Goal: Find specific page/section: Find specific page/section

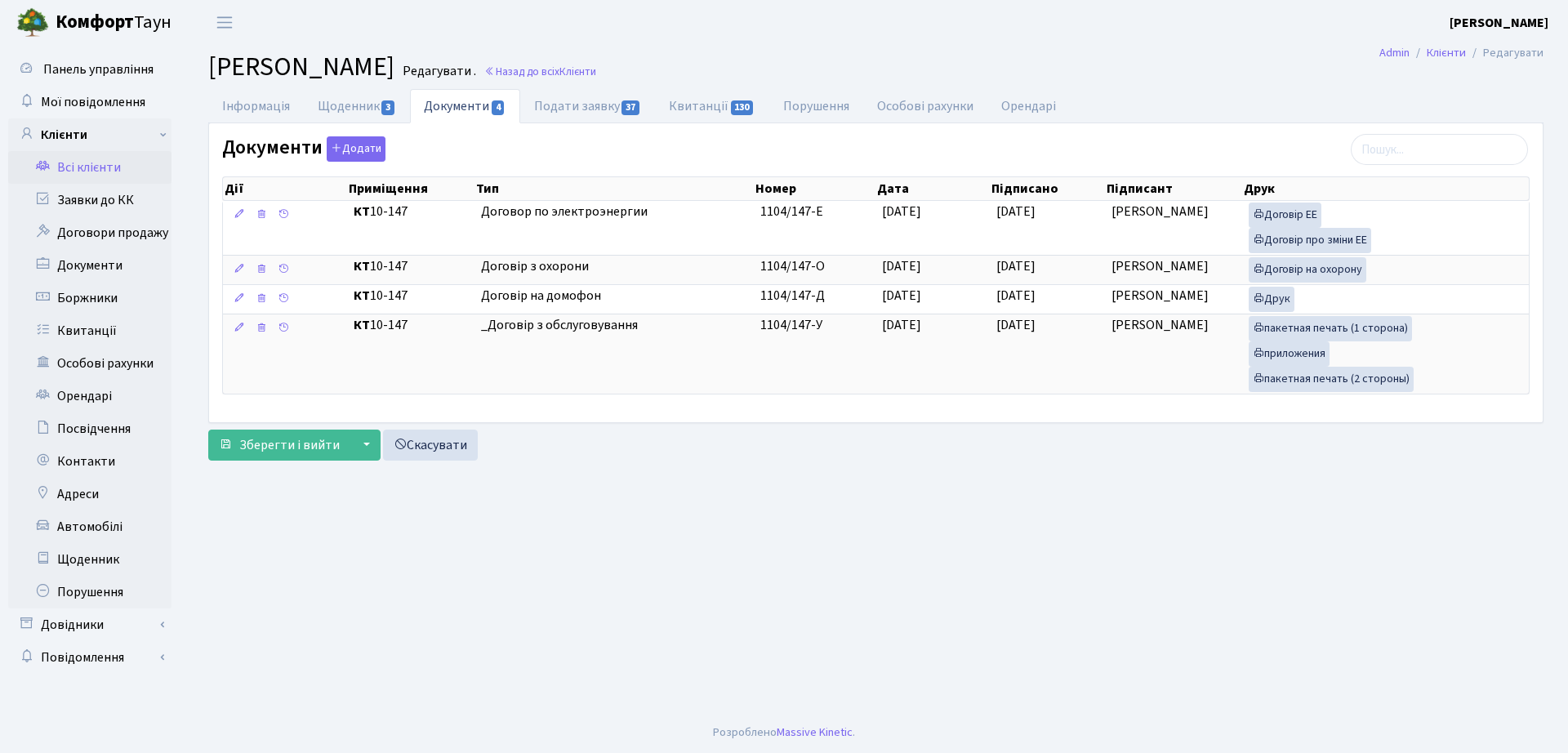
click at [873, 61] on h2 "Клієнт Криницький Євгеній Валерійович Редагувати . Назад до всіх Клієнти" at bounding box center [875, 67] width 1335 height 31
click at [596, 64] on span "Клієнти" at bounding box center [578, 71] width 37 height 16
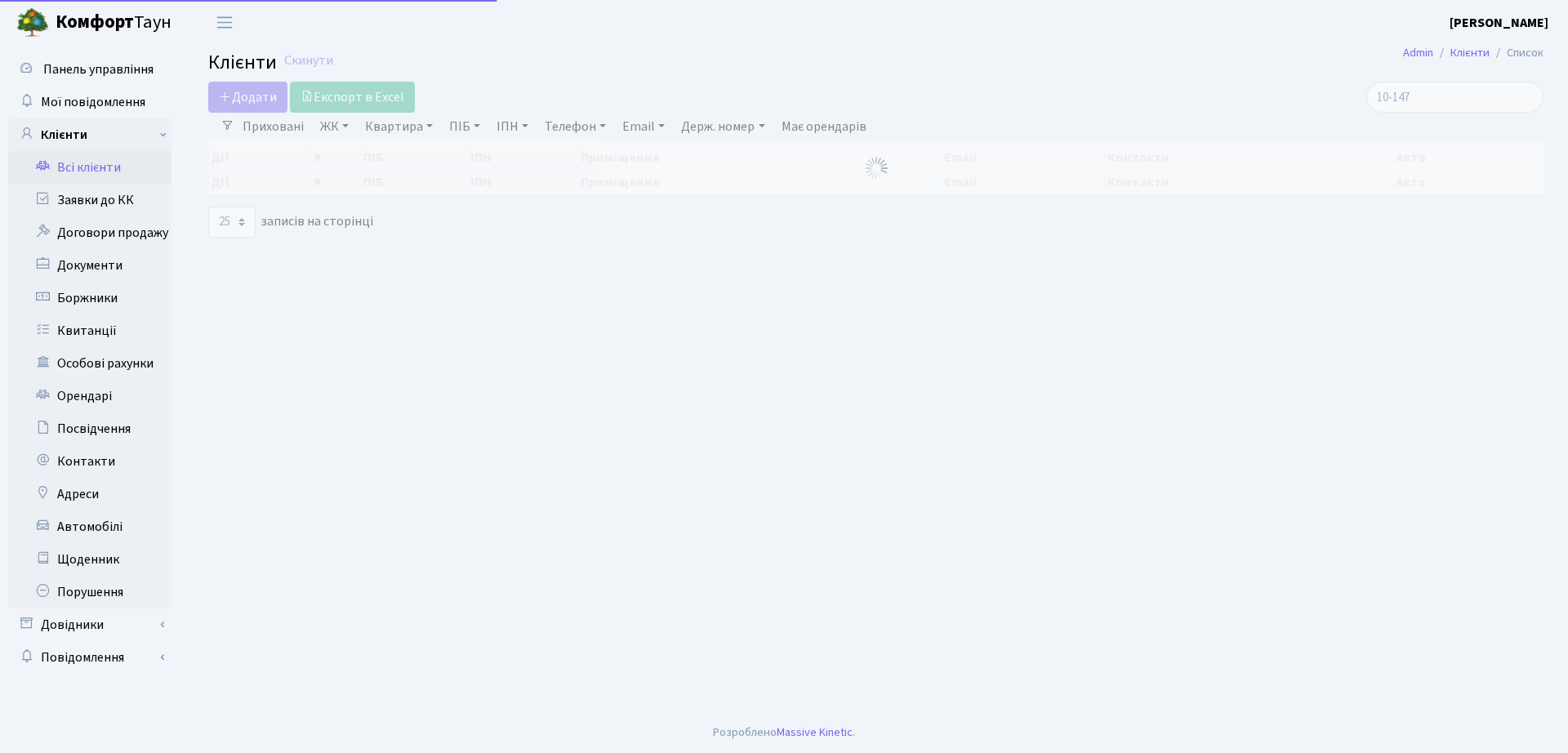
select select "25"
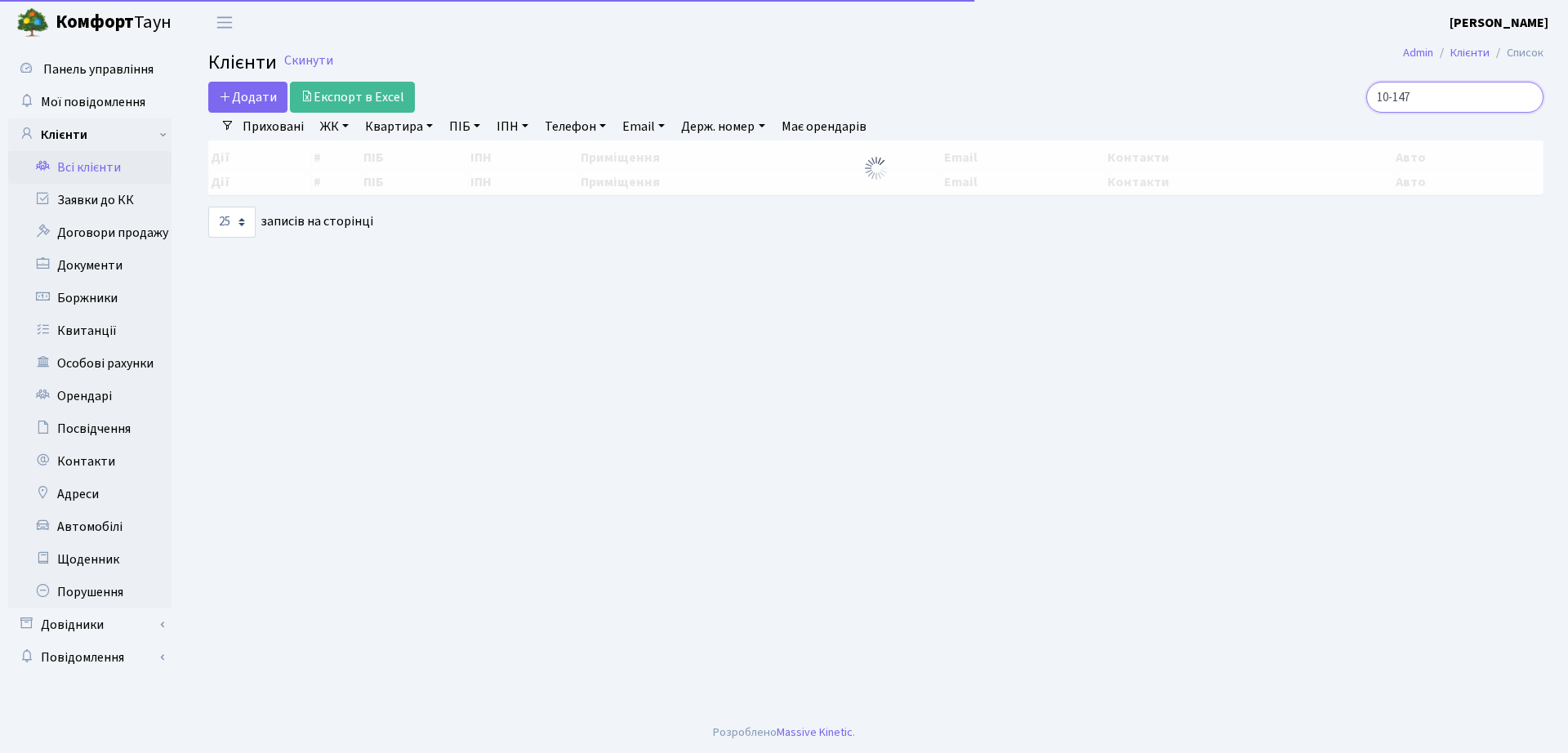
drag, startPoint x: 1458, startPoint y: 97, endPoint x: 1002, endPoint y: 65, distance: 457.1
click at [1002, 65] on main "Admin Клієнти Список Клієнти Скинути Додати Експорт в Excel 10-147 Фільтри Прих…" at bounding box center [876, 378] width 1385 height 667
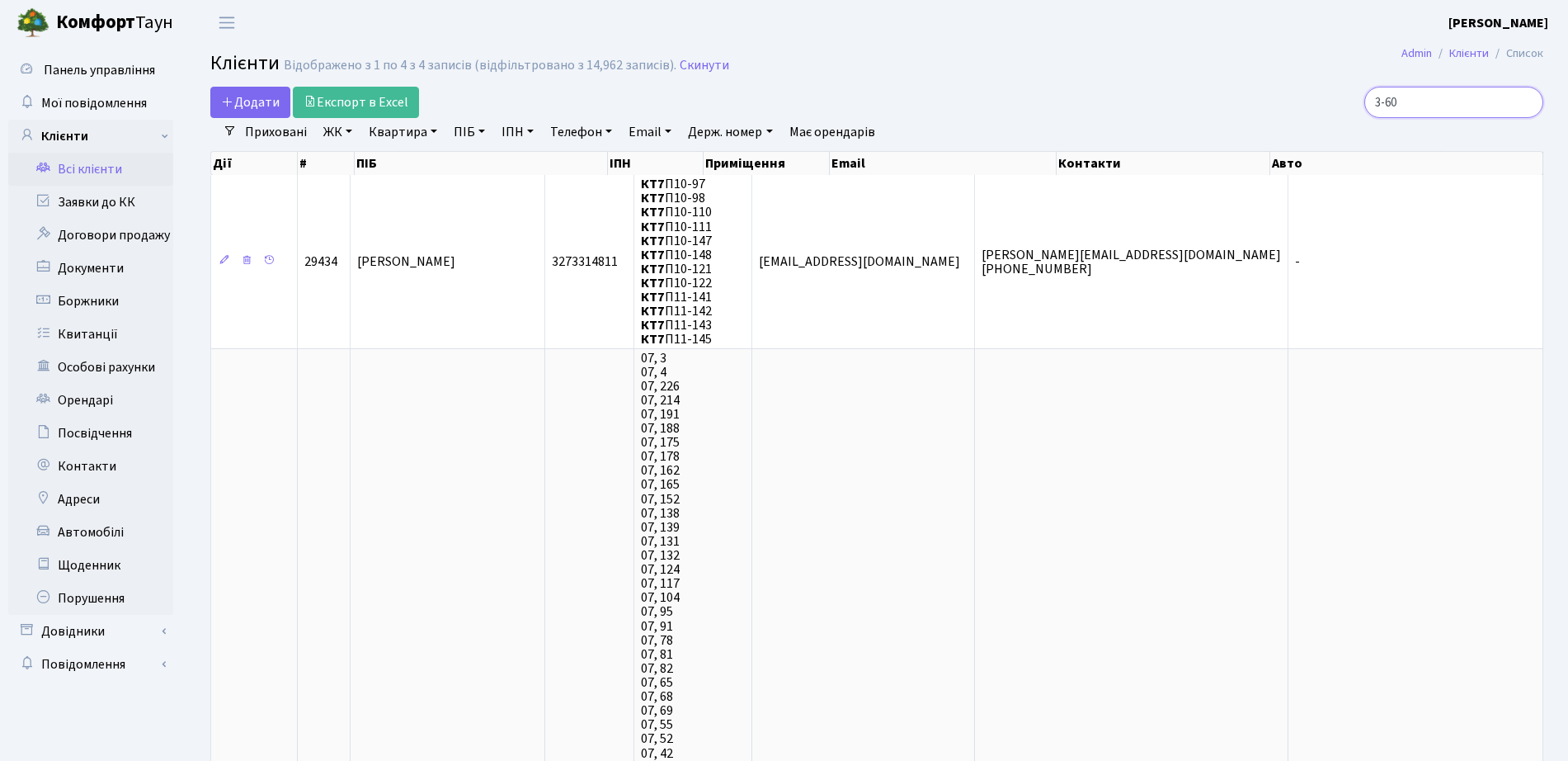
type input "3-60"
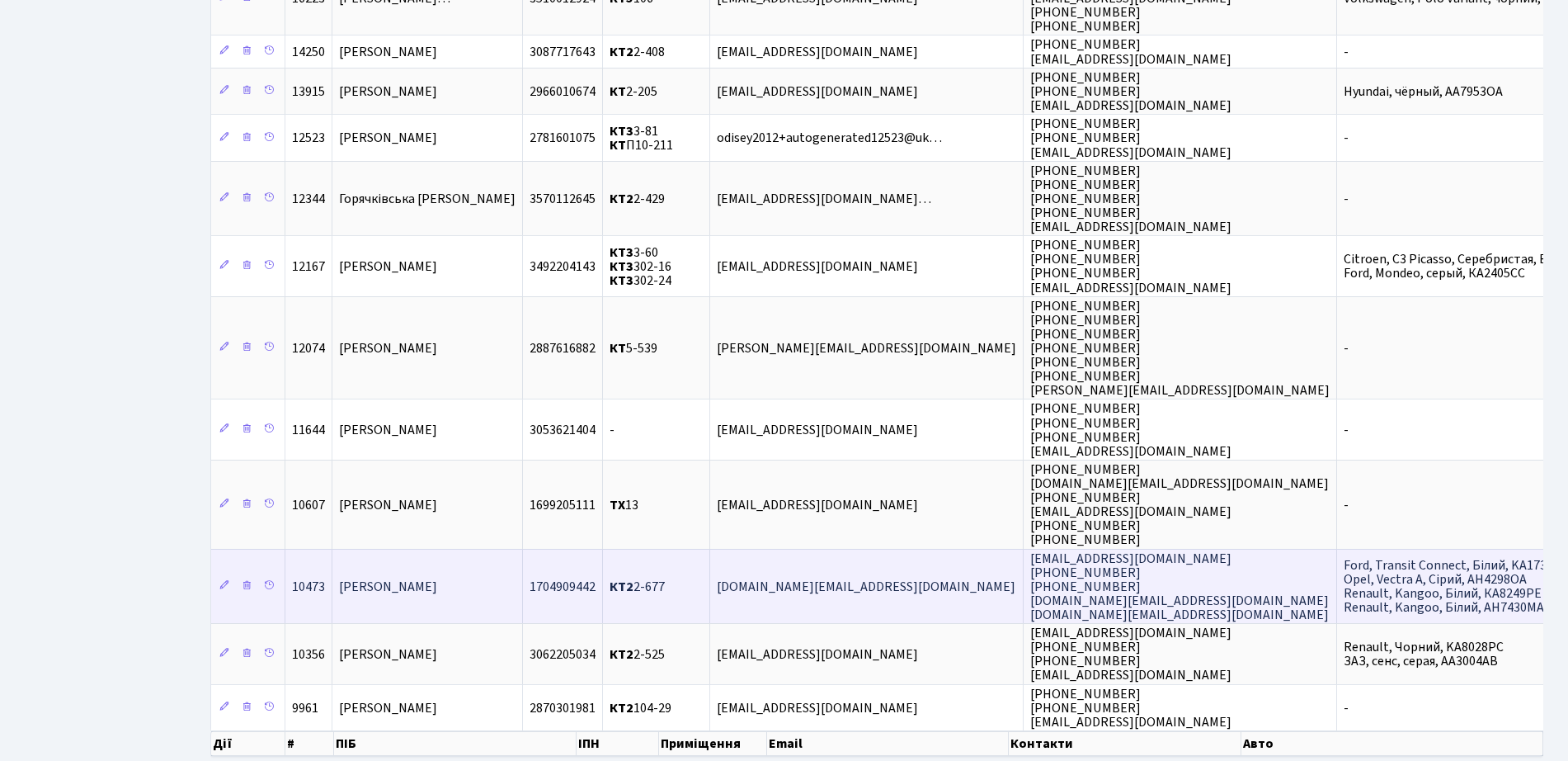
scroll to position [878, 0]
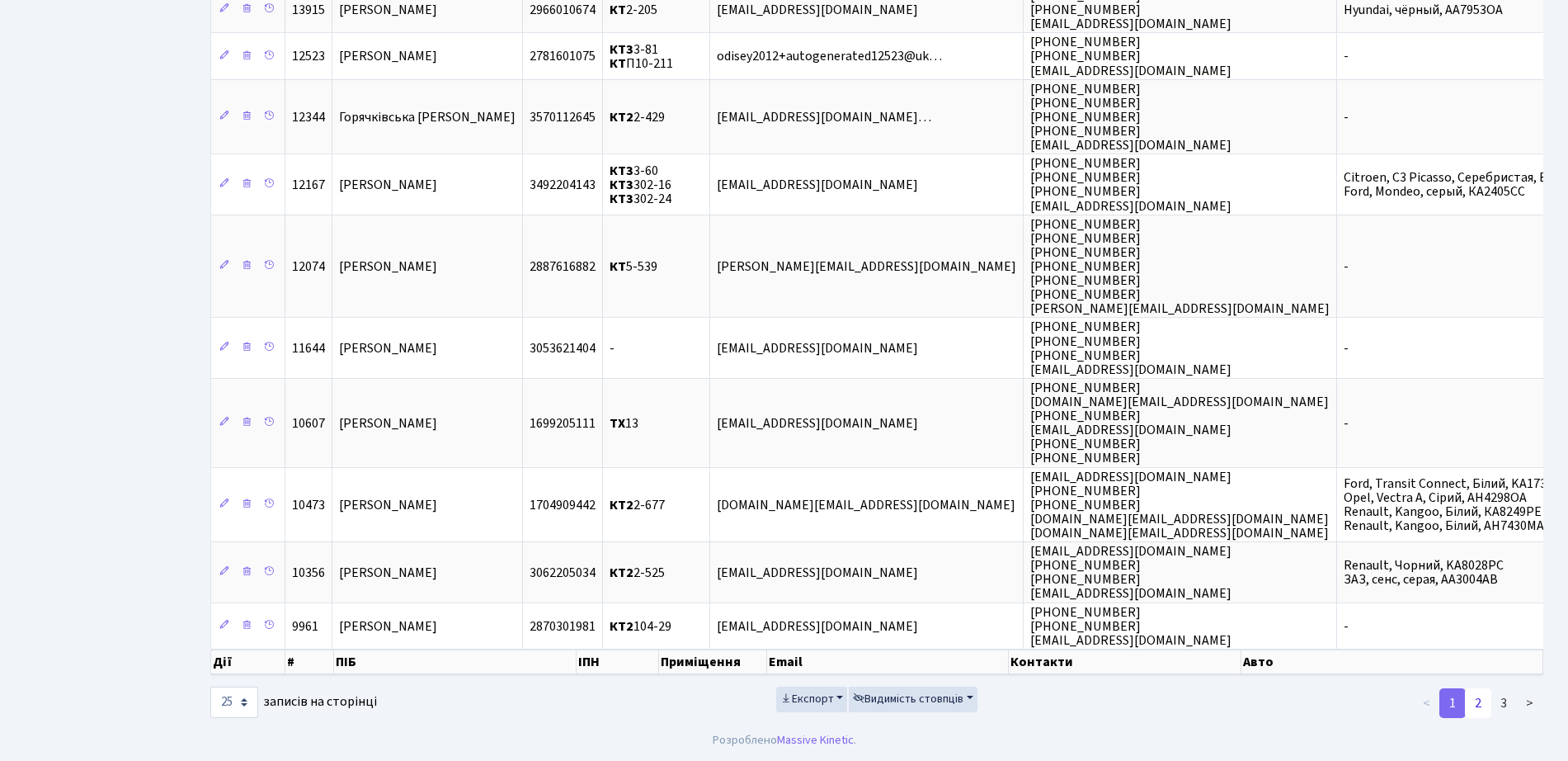
click at [1477, 705] on link "2" at bounding box center [1479, 703] width 27 height 30
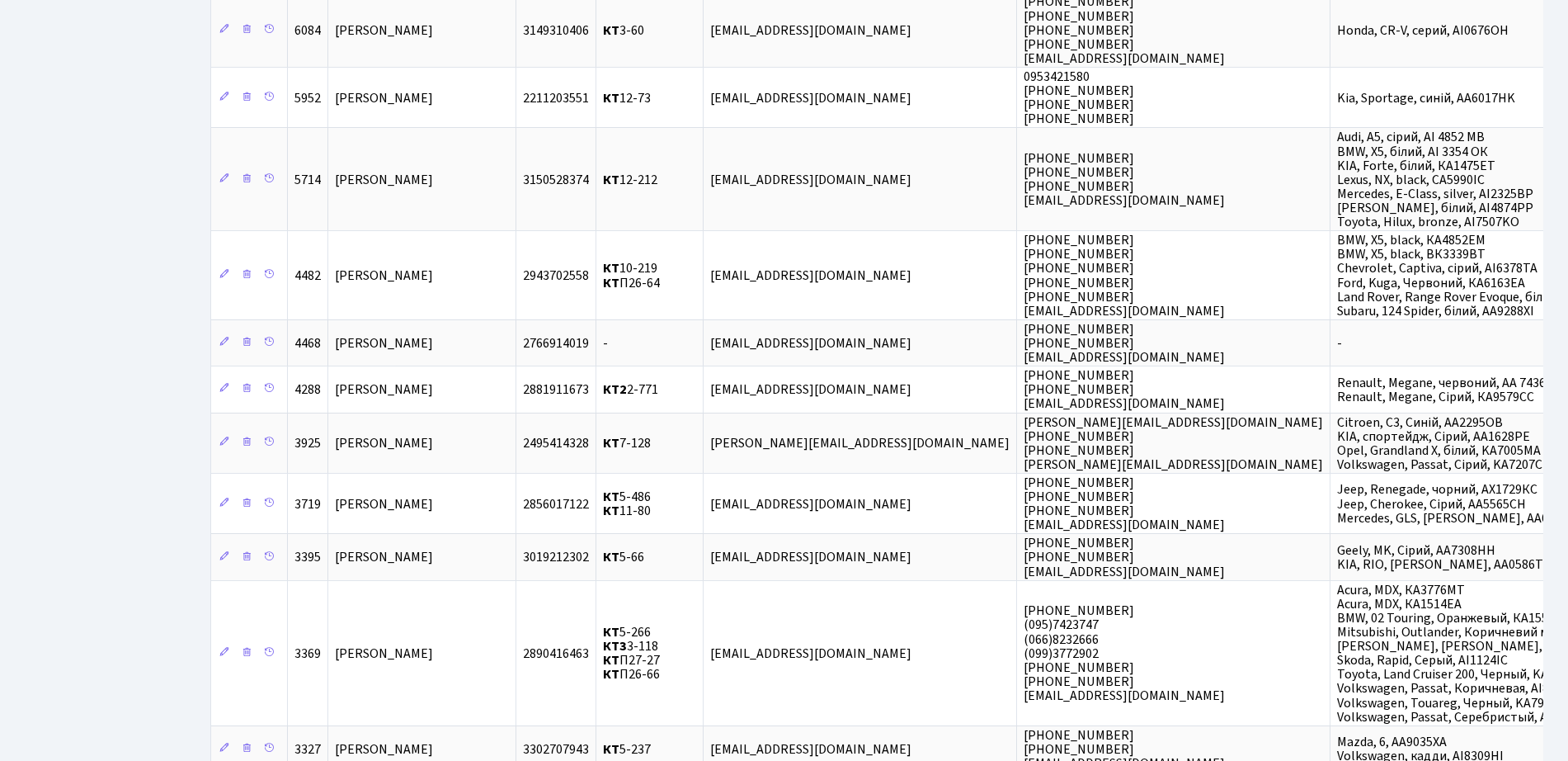
scroll to position [619, 0]
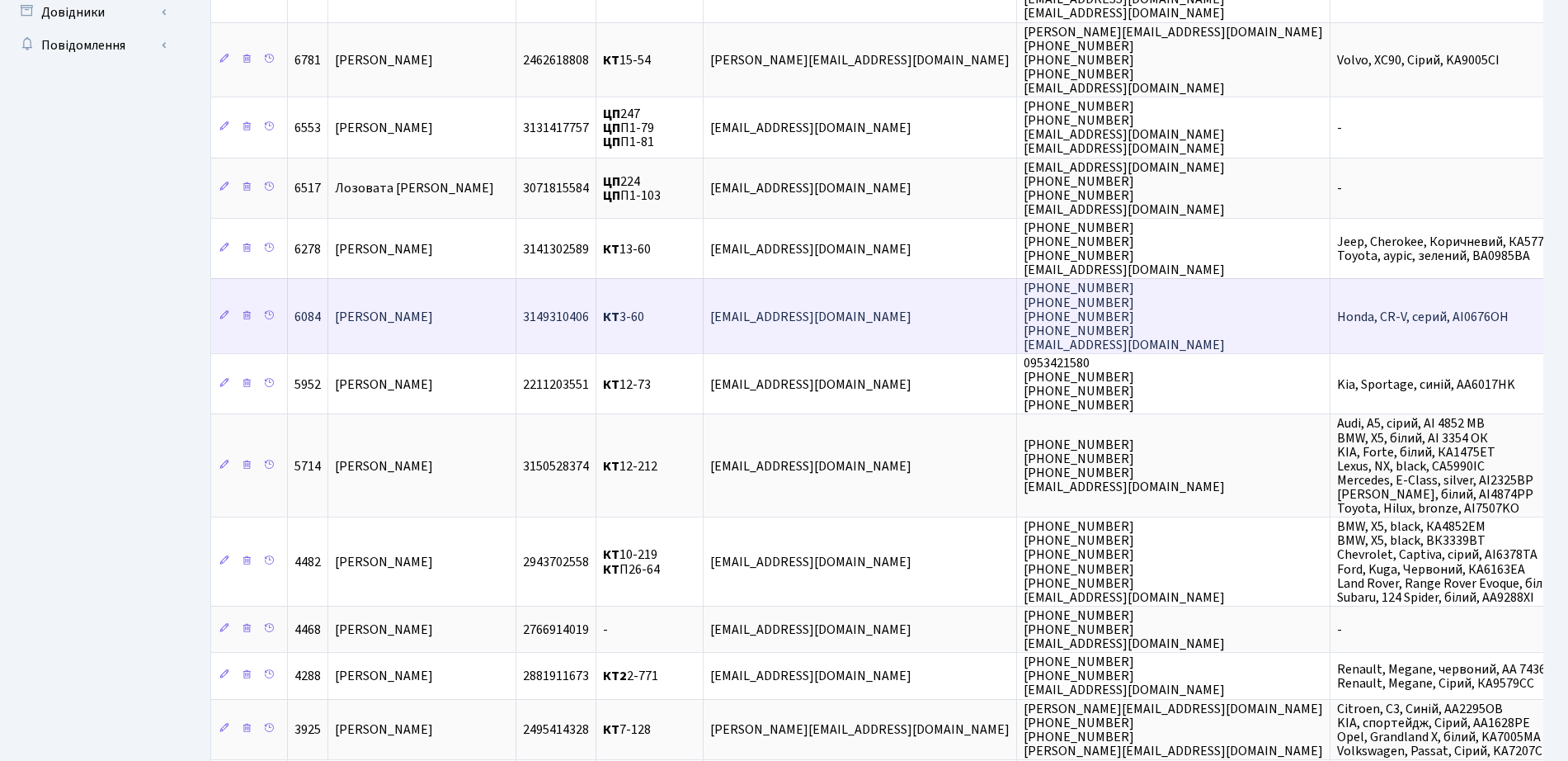
click at [382, 331] on td "Панчук Юлія Михайлівна" at bounding box center [423, 315] width 188 height 75
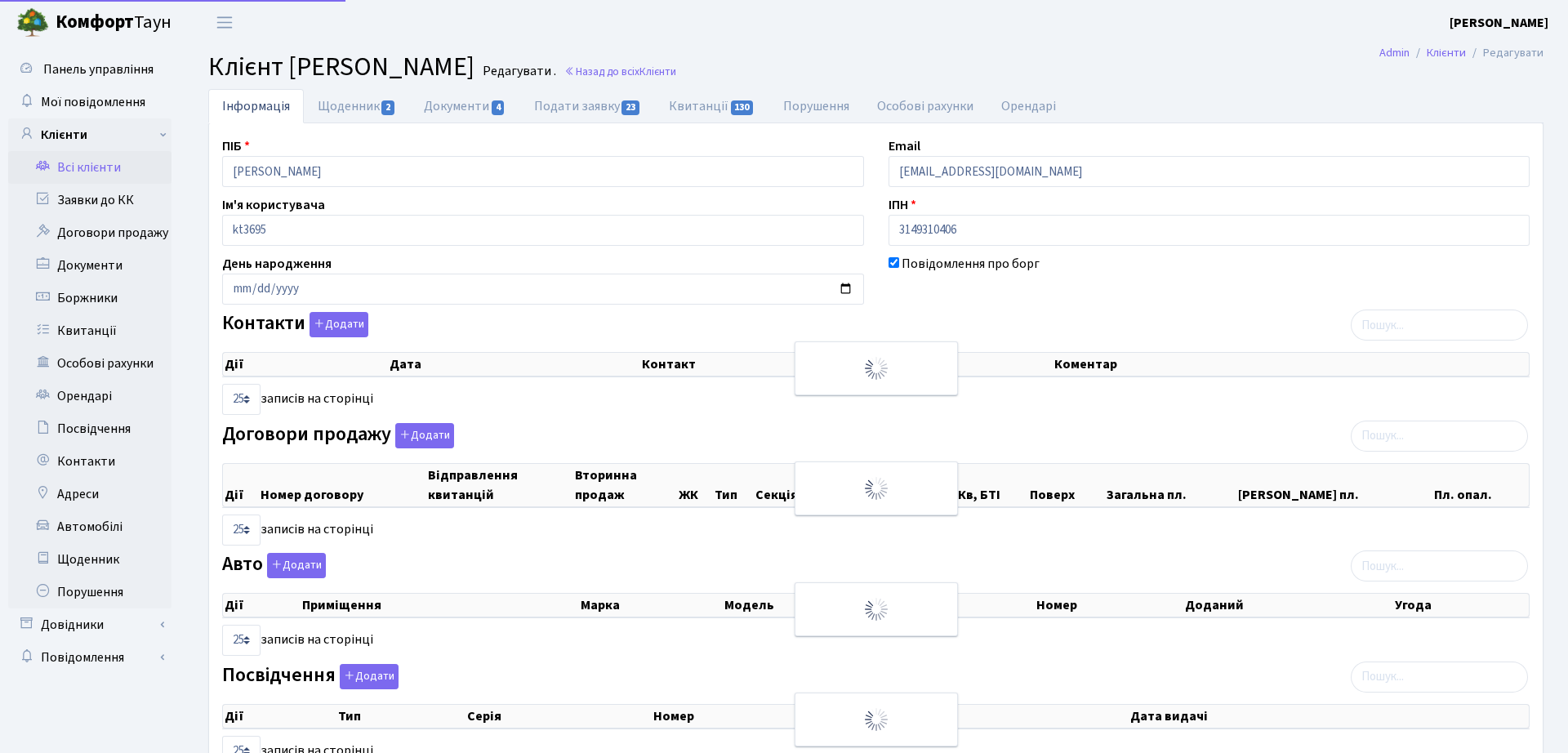
select select "25"
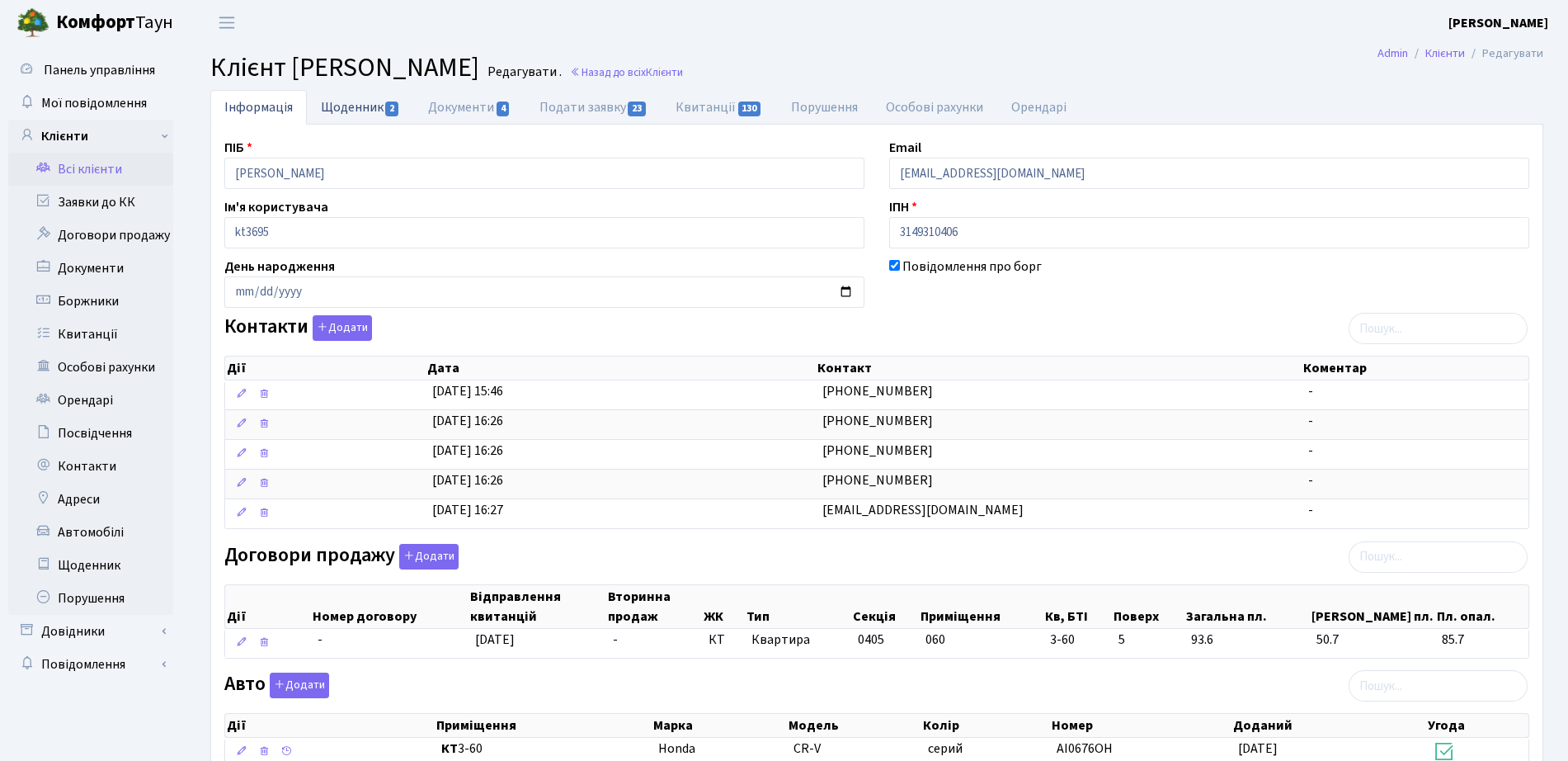
click at [347, 93] on link "Щоденник 2" at bounding box center [360, 107] width 108 height 34
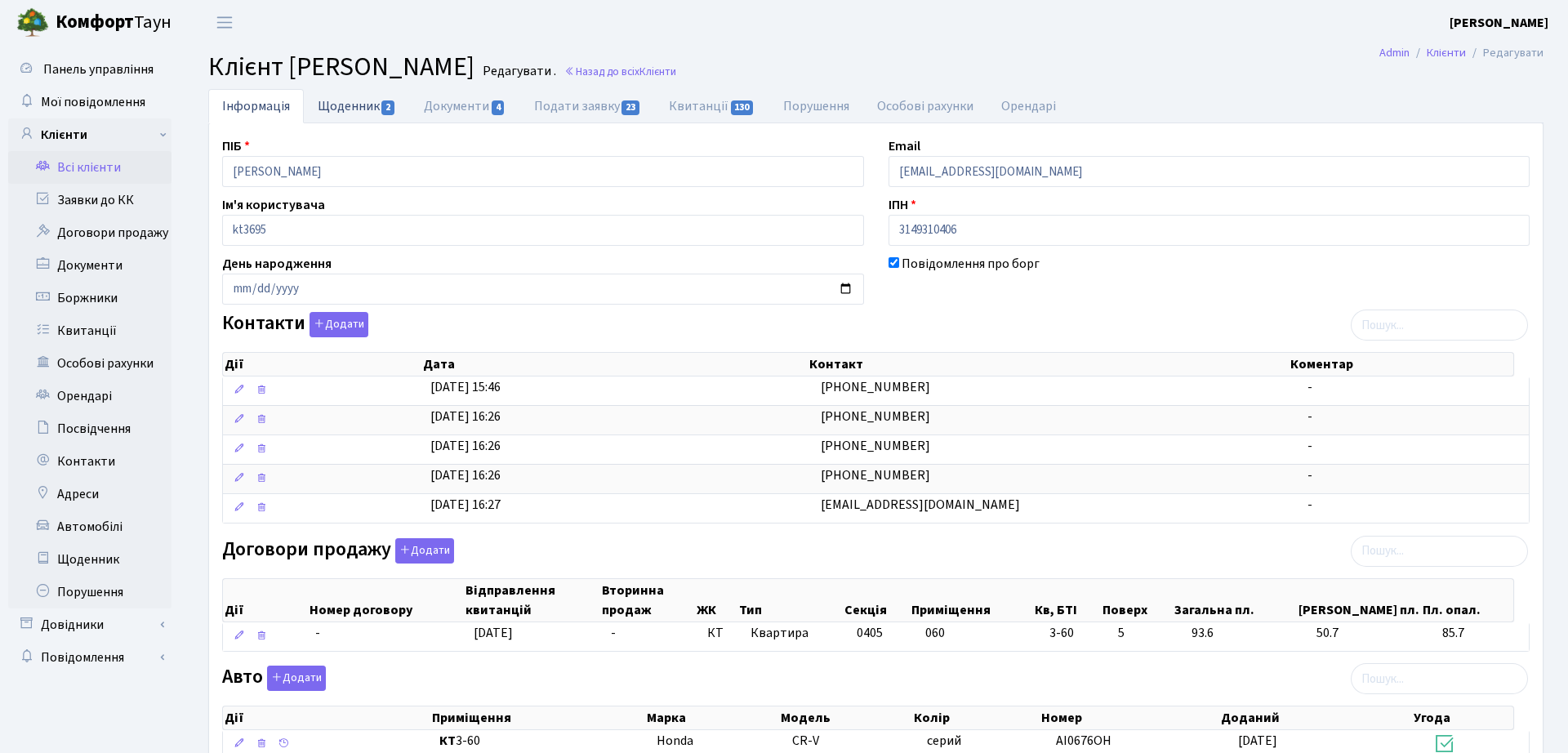
select select "25"
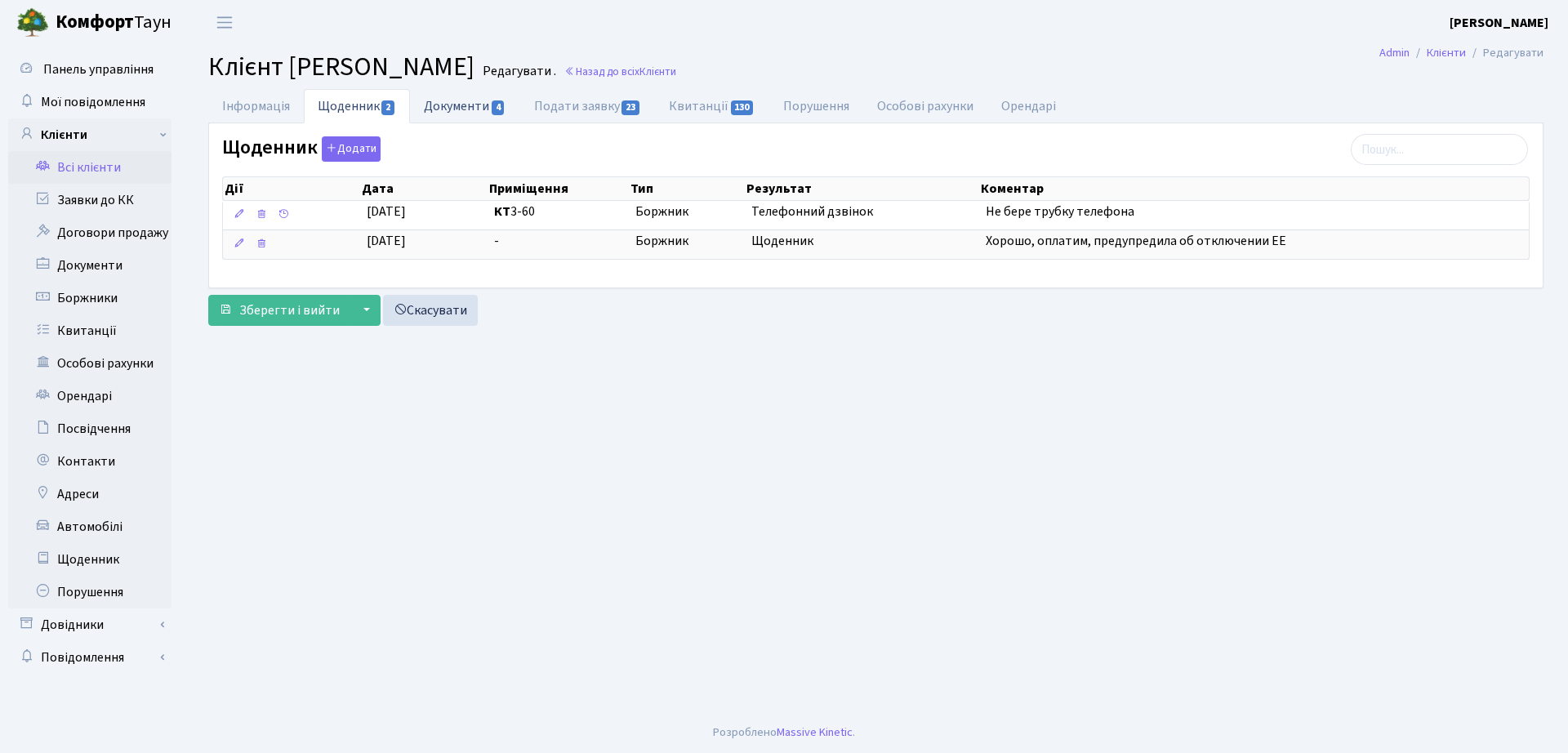
click at [449, 97] on link "Документи 4" at bounding box center [465, 106] width 110 height 34
select select "25"
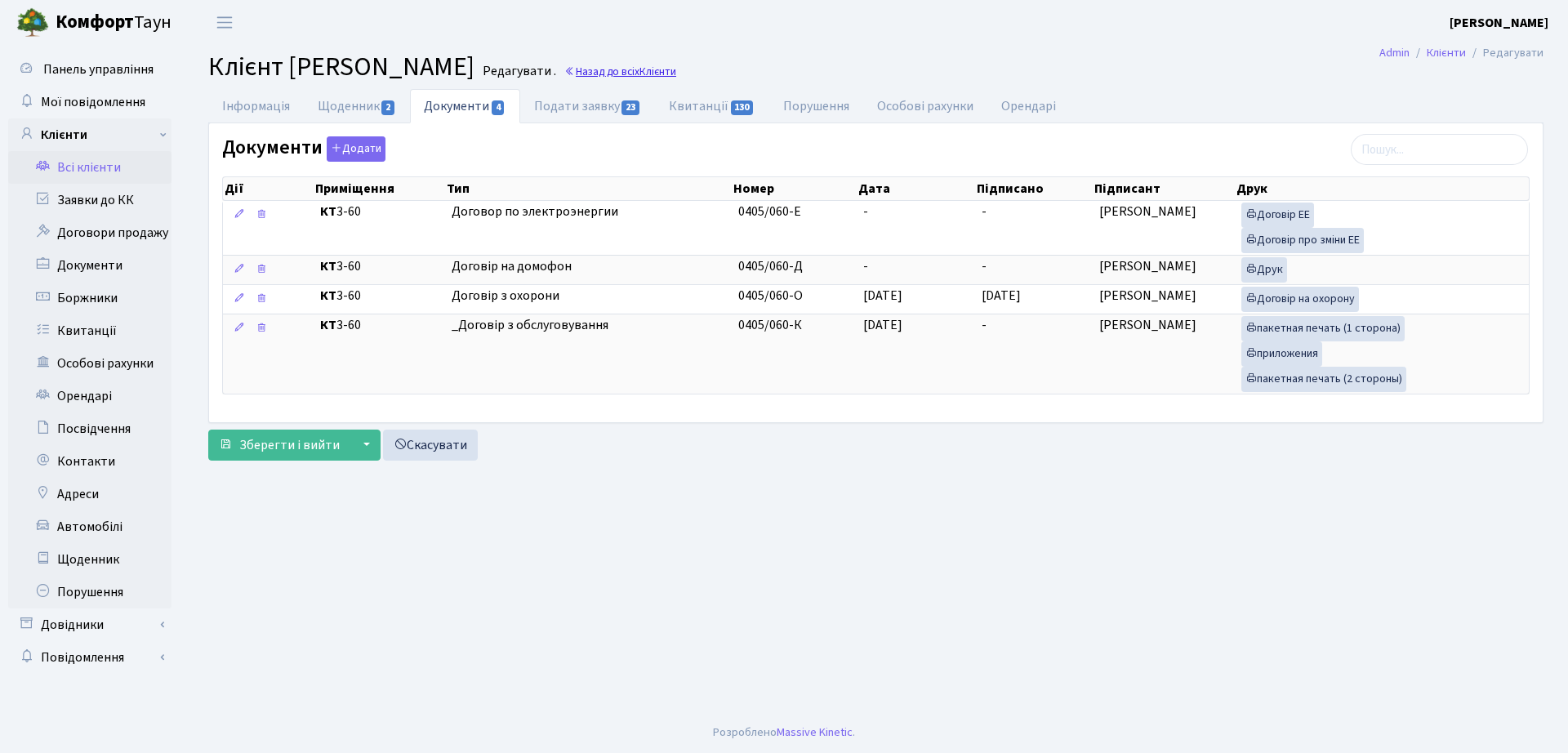
click at [676, 73] on link "Назад до всіх Клієнти" at bounding box center [621, 71] width 112 height 16
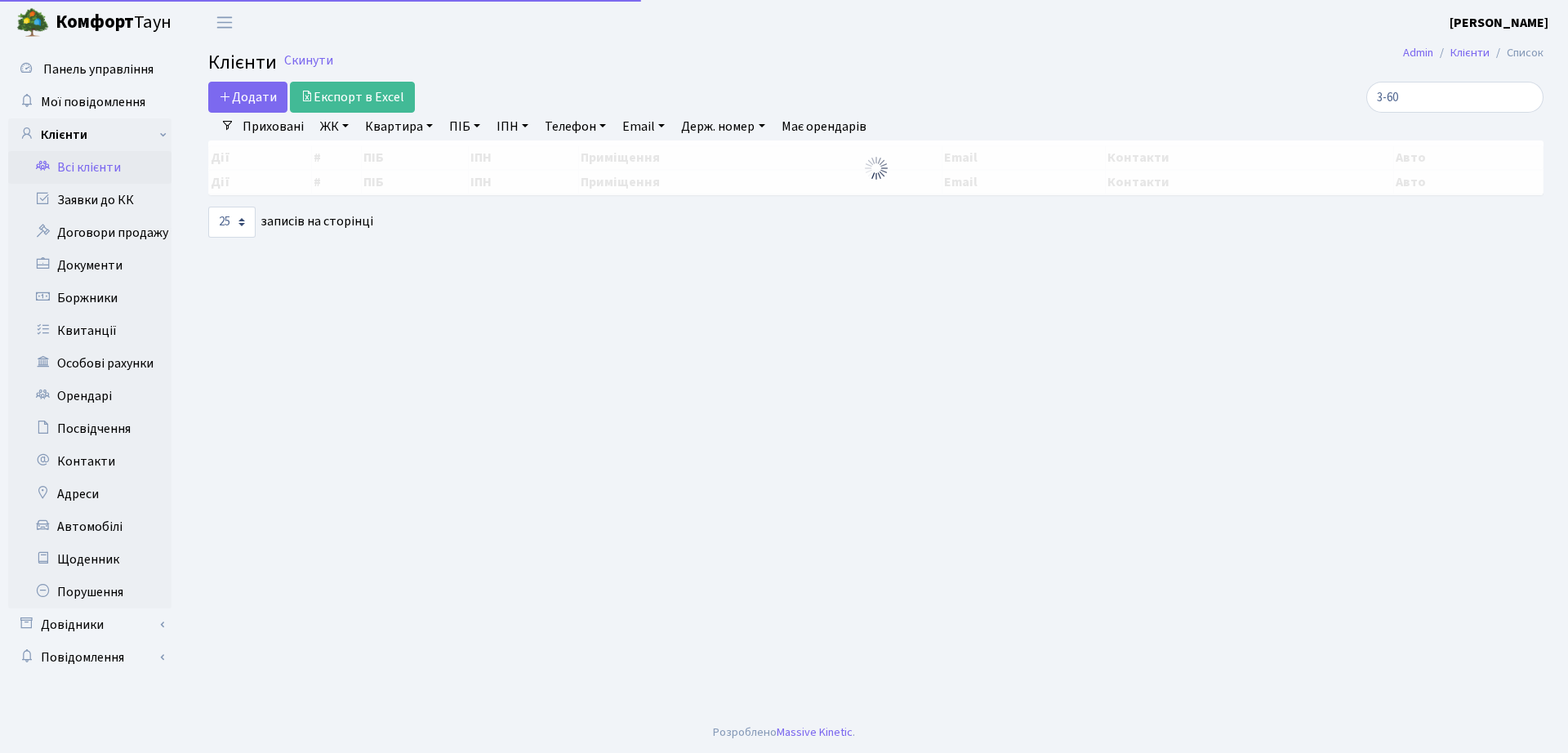
select select "25"
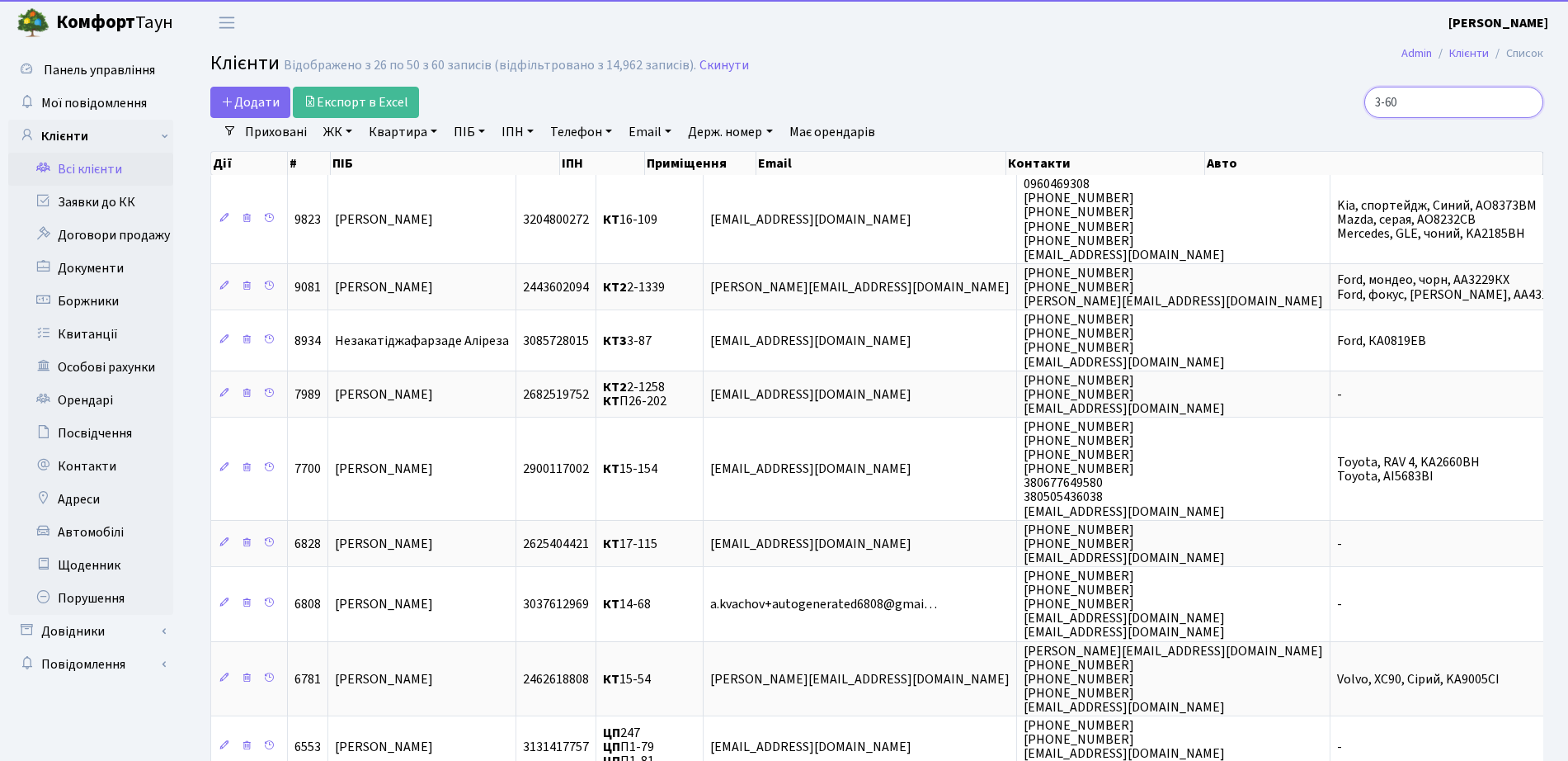
drag, startPoint x: 1353, startPoint y: 97, endPoint x: 1186, endPoint y: 88, distance: 167.2
click at [1186, 88] on div "3-60" at bounding box center [1329, 103] width 428 height 32
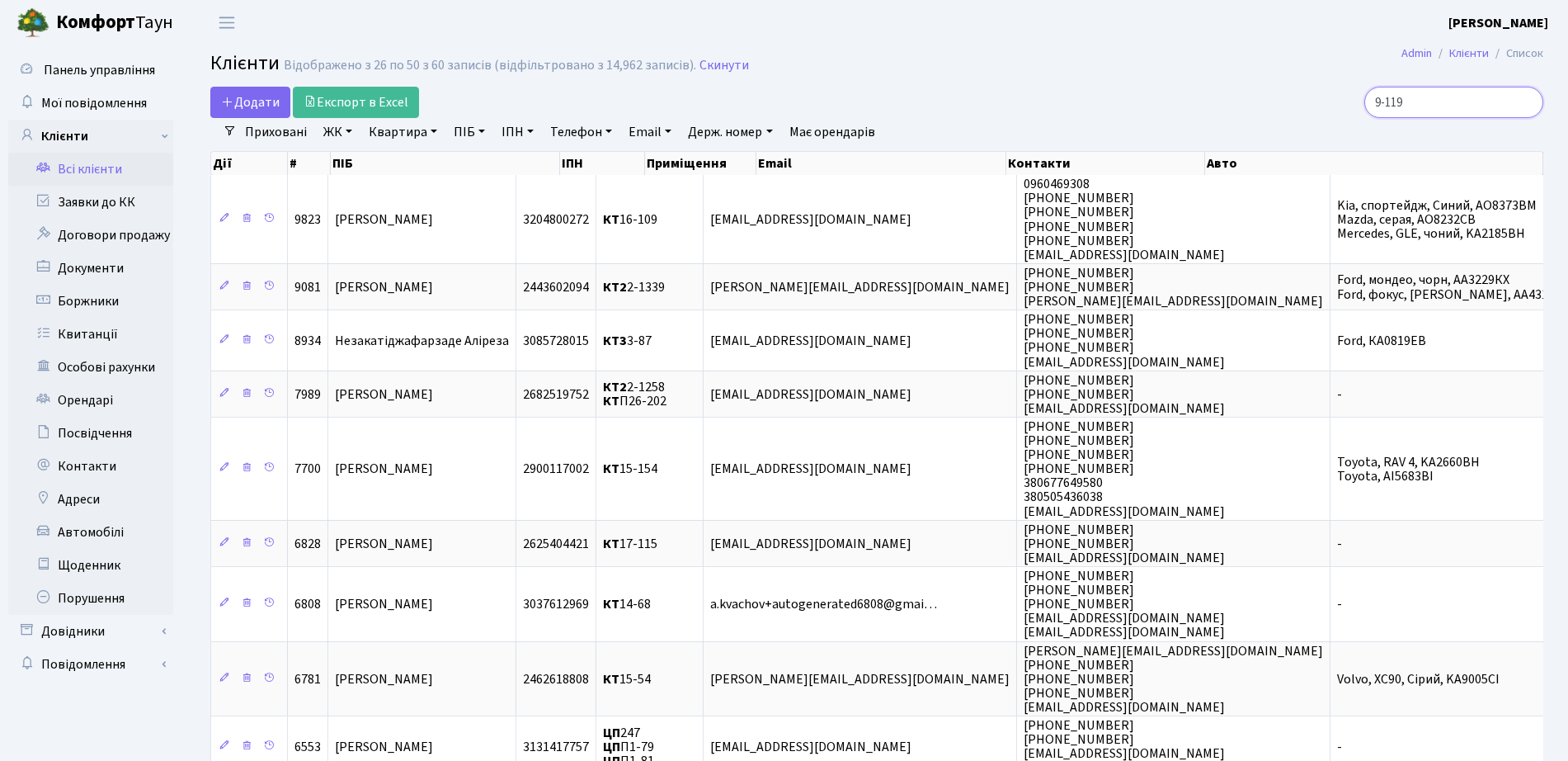
type input "9-119"
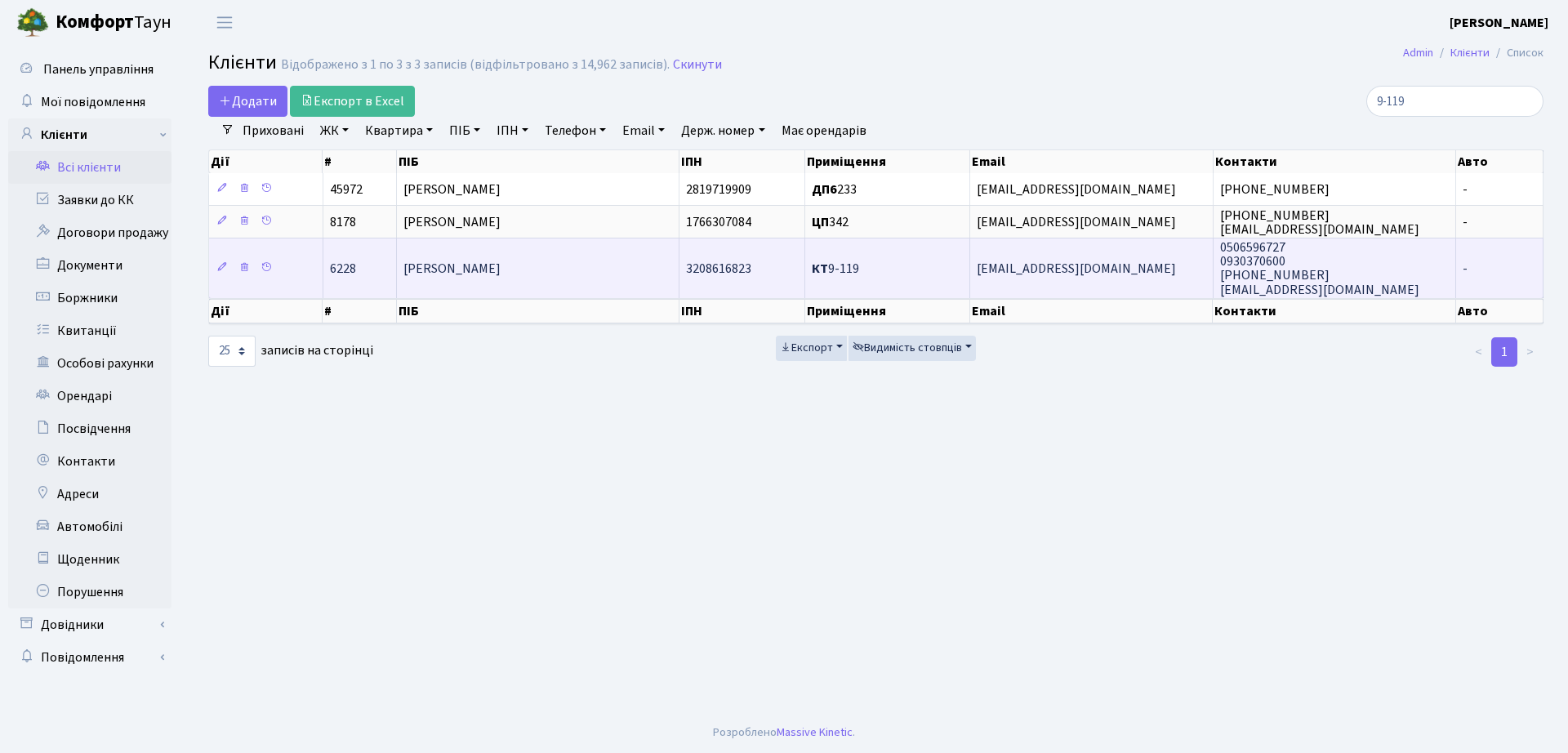
click at [614, 288] on td "Поліщук Анна Сергіївна" at bounding box center [538, 268] width 282 height 59
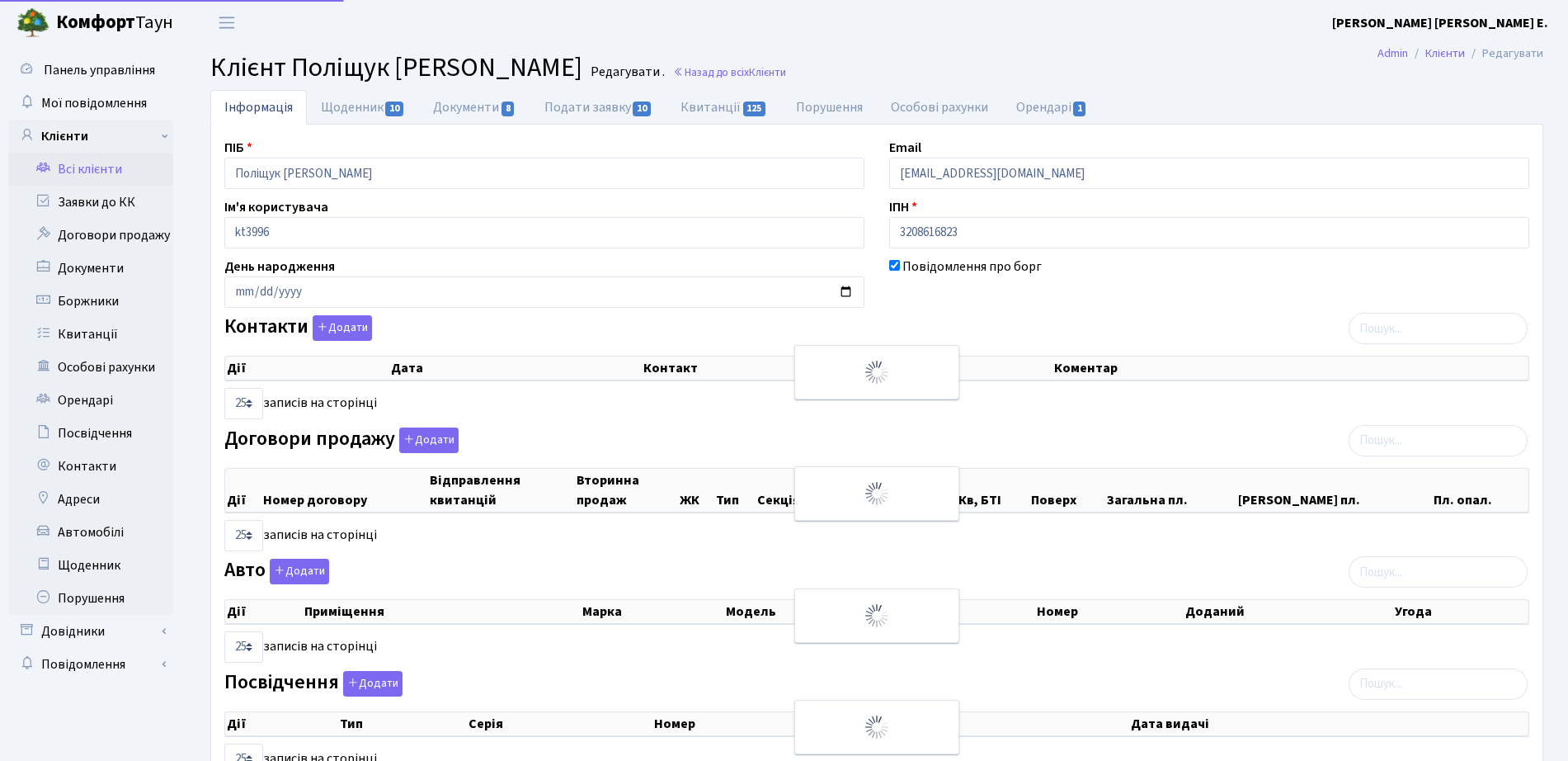
select select "25"
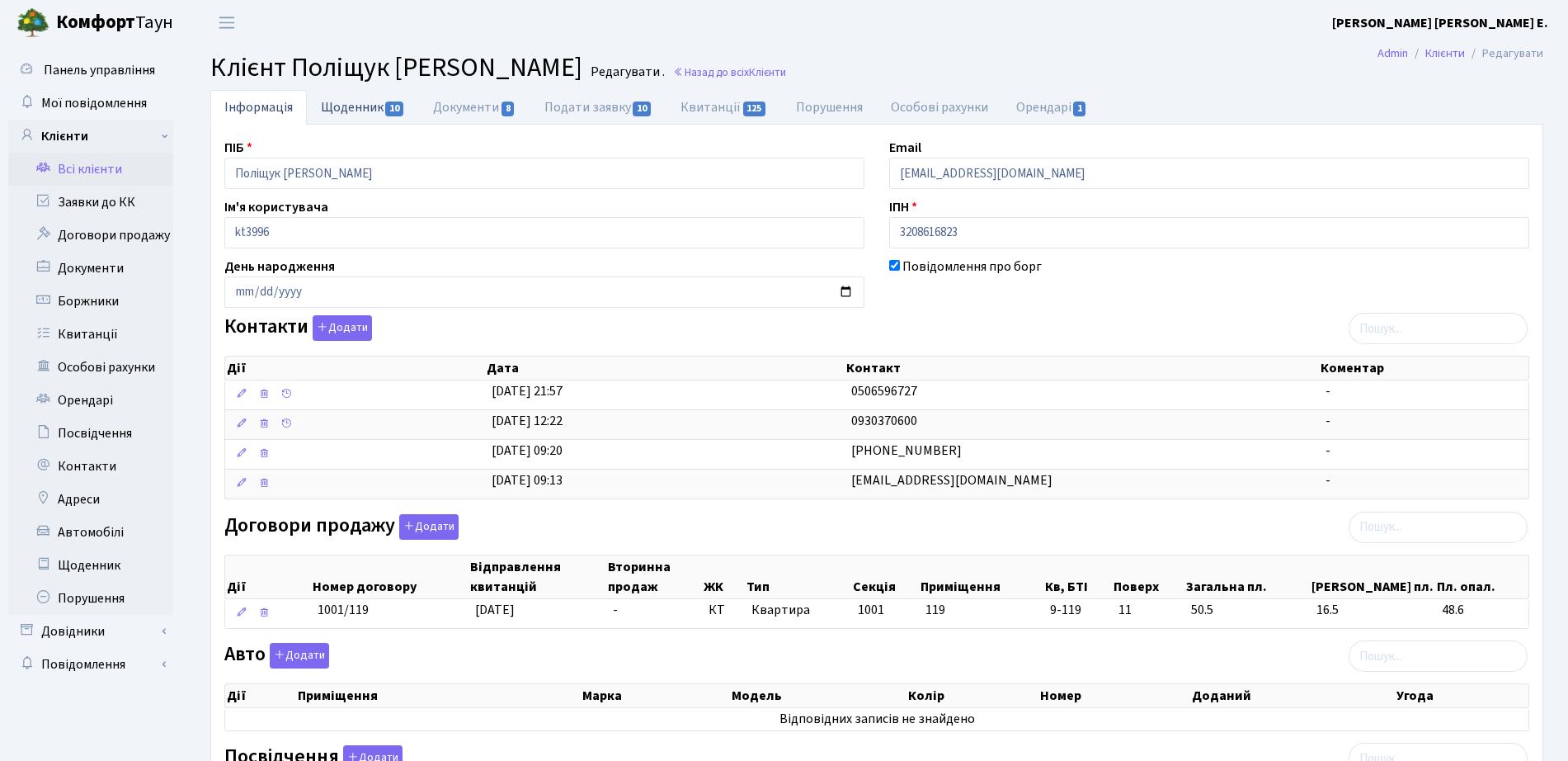
click at [361, 103] on link "Щоденник 10" at bounding box center [363, 107] width 113 height 34
select select "25"
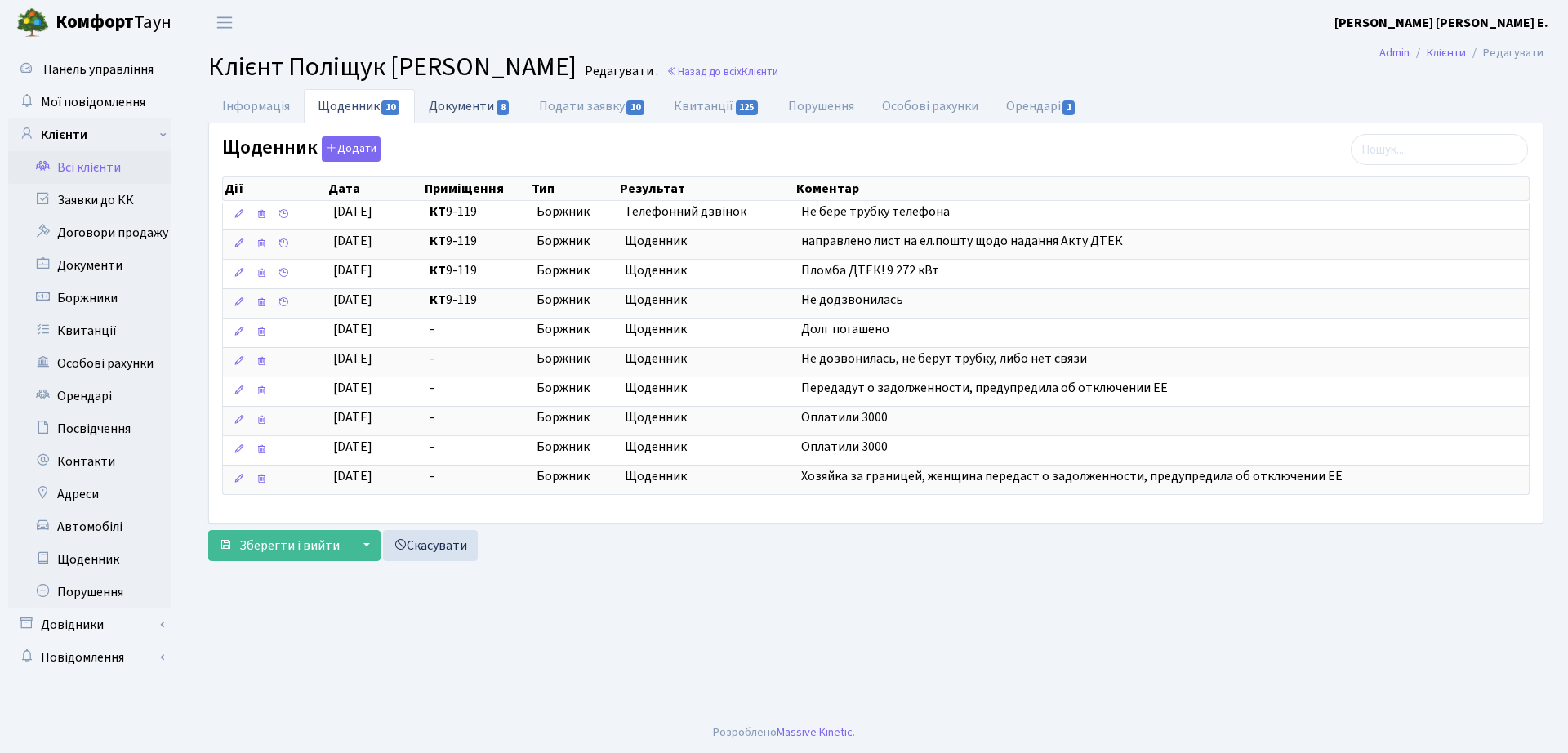
click at [494, 113] on link "Документи 8" at bounding box center [470, 106] width 110 height 34
select select "25"
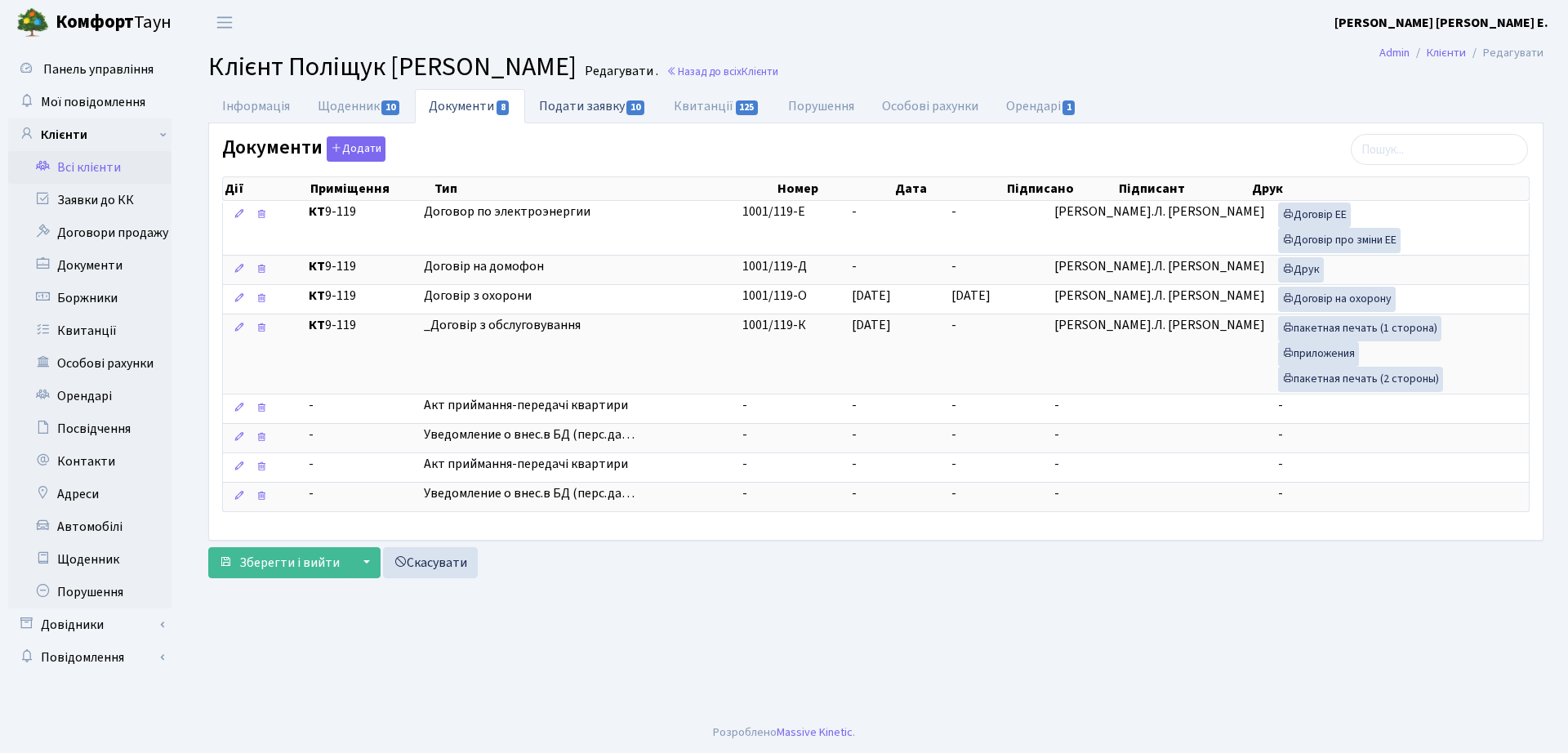
click at [607, 114] on link "Подати заявку 10" at bounding box center [592, 106] width 135 height 34
select select "25"
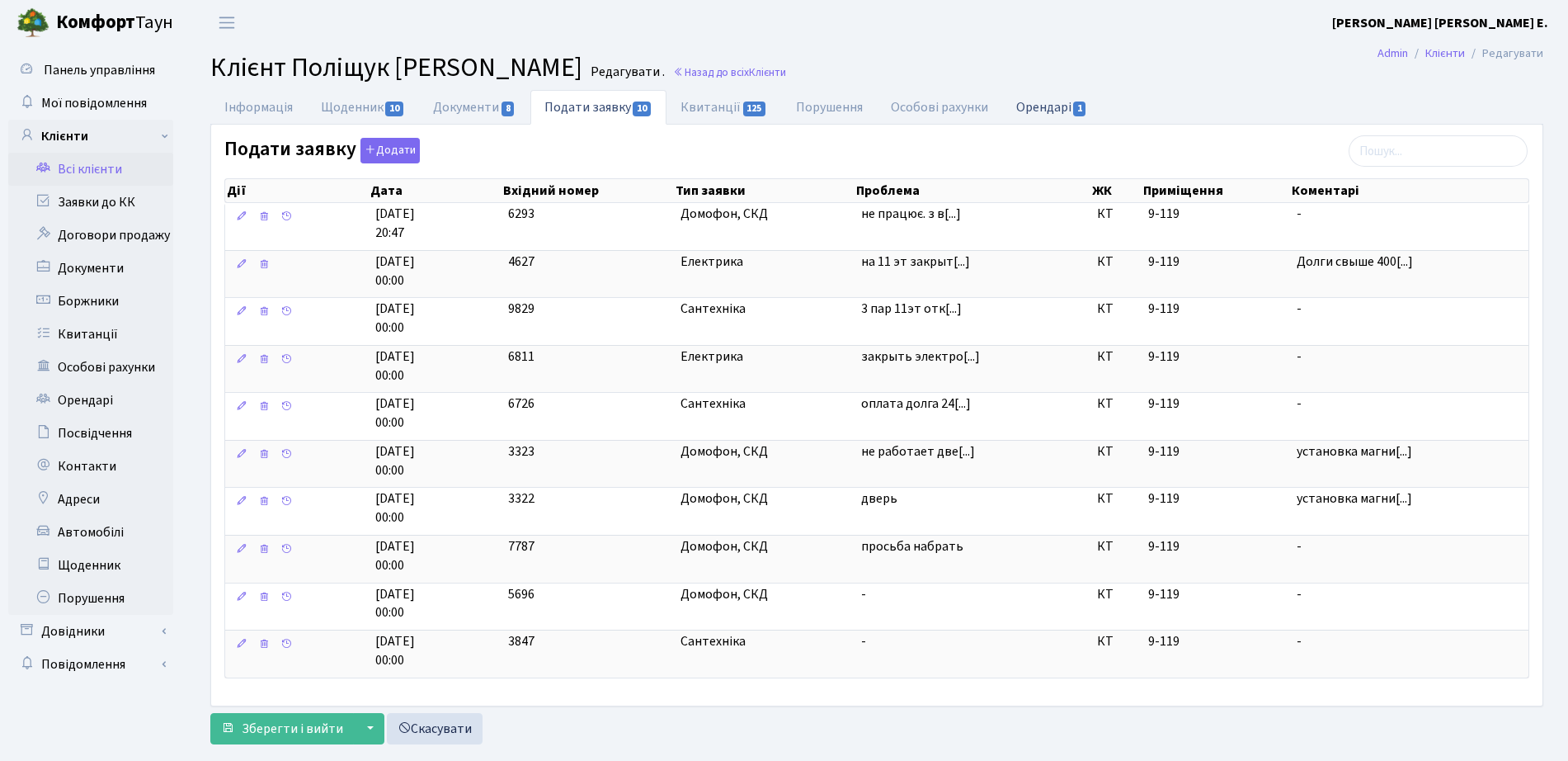
click at [1059, 108] on link "Орендарі 1" at bounding box center [1053, 107] width 100 height 34
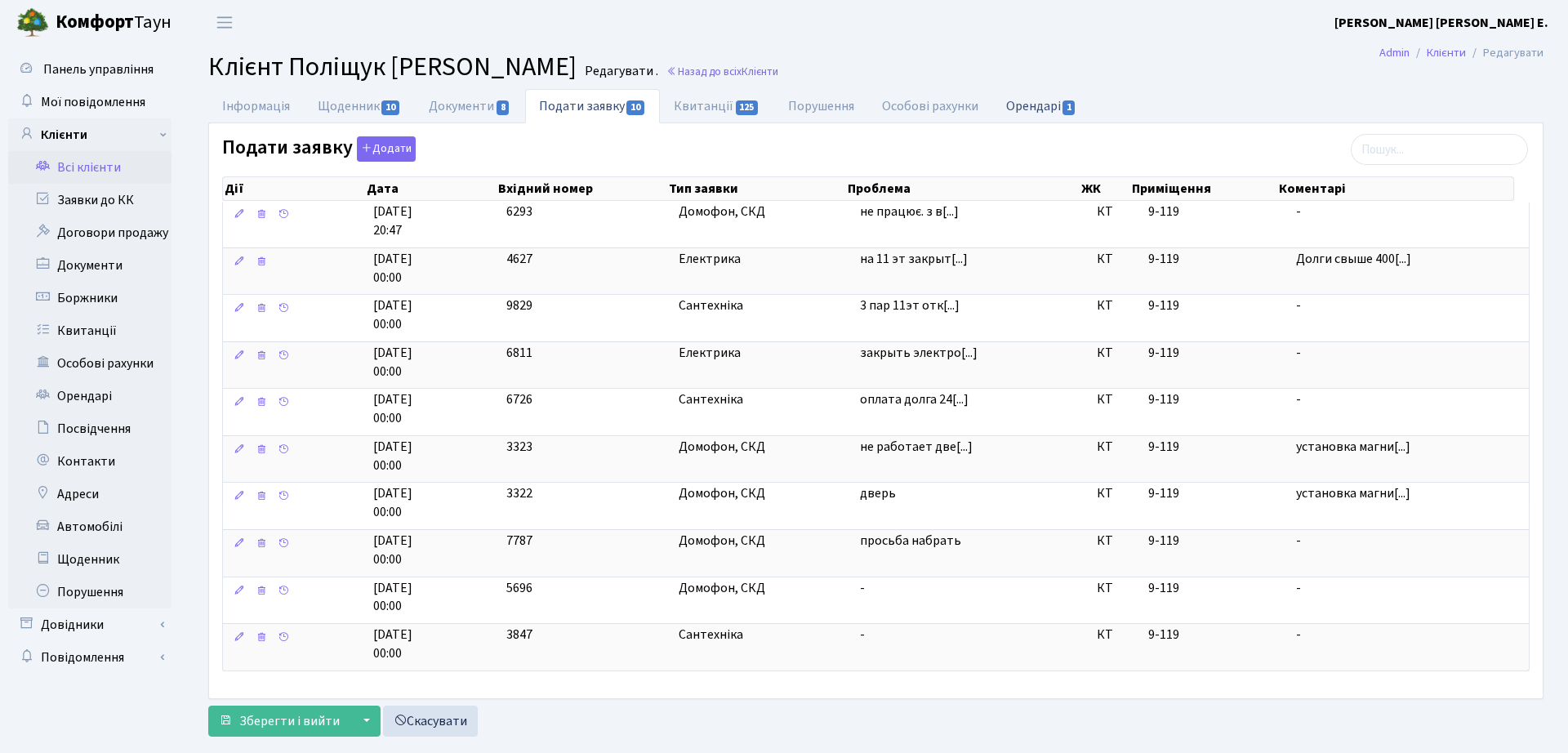
select select "25"
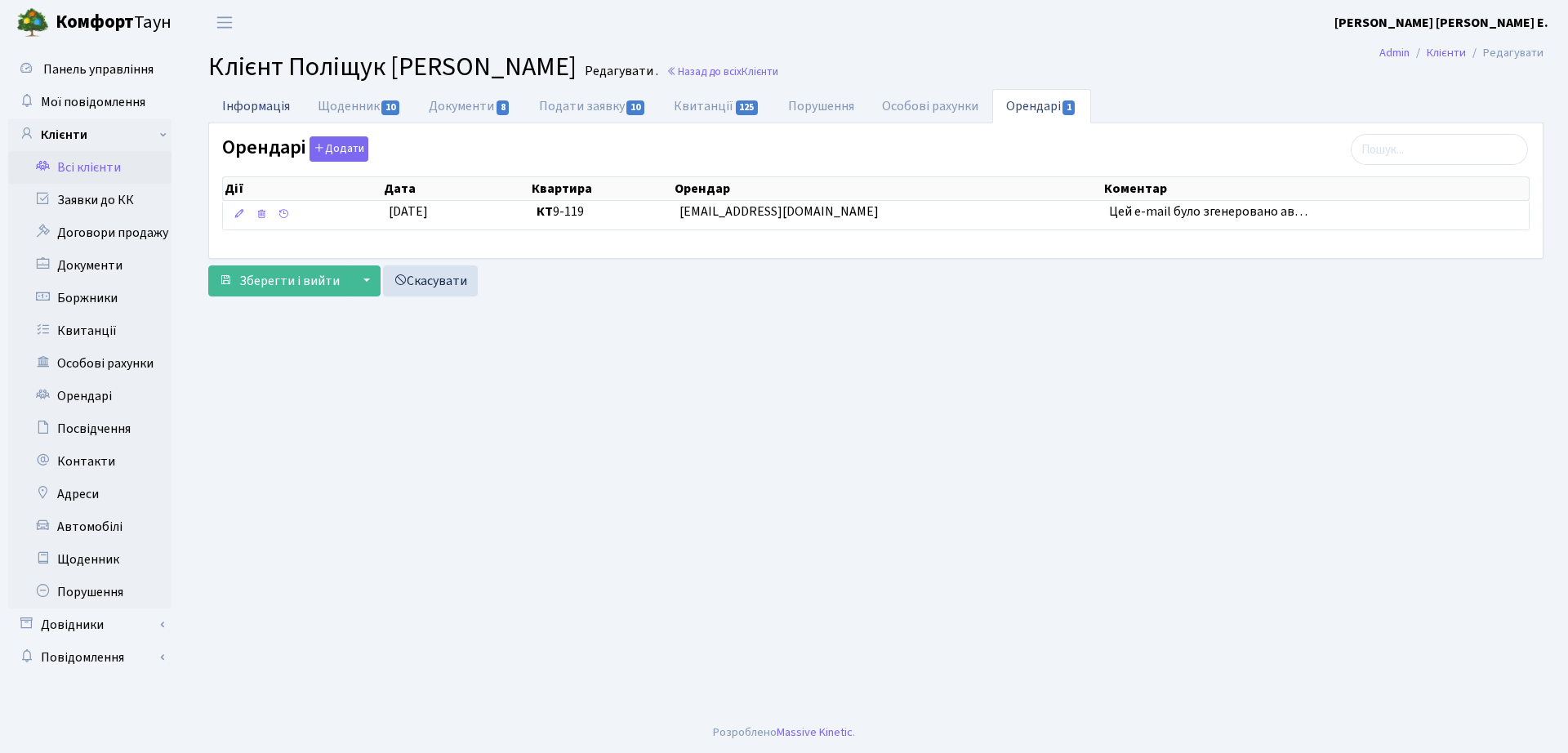
click at [267, 99] on link "Інформація" at bounding box center [256, 106] width 96 height 34
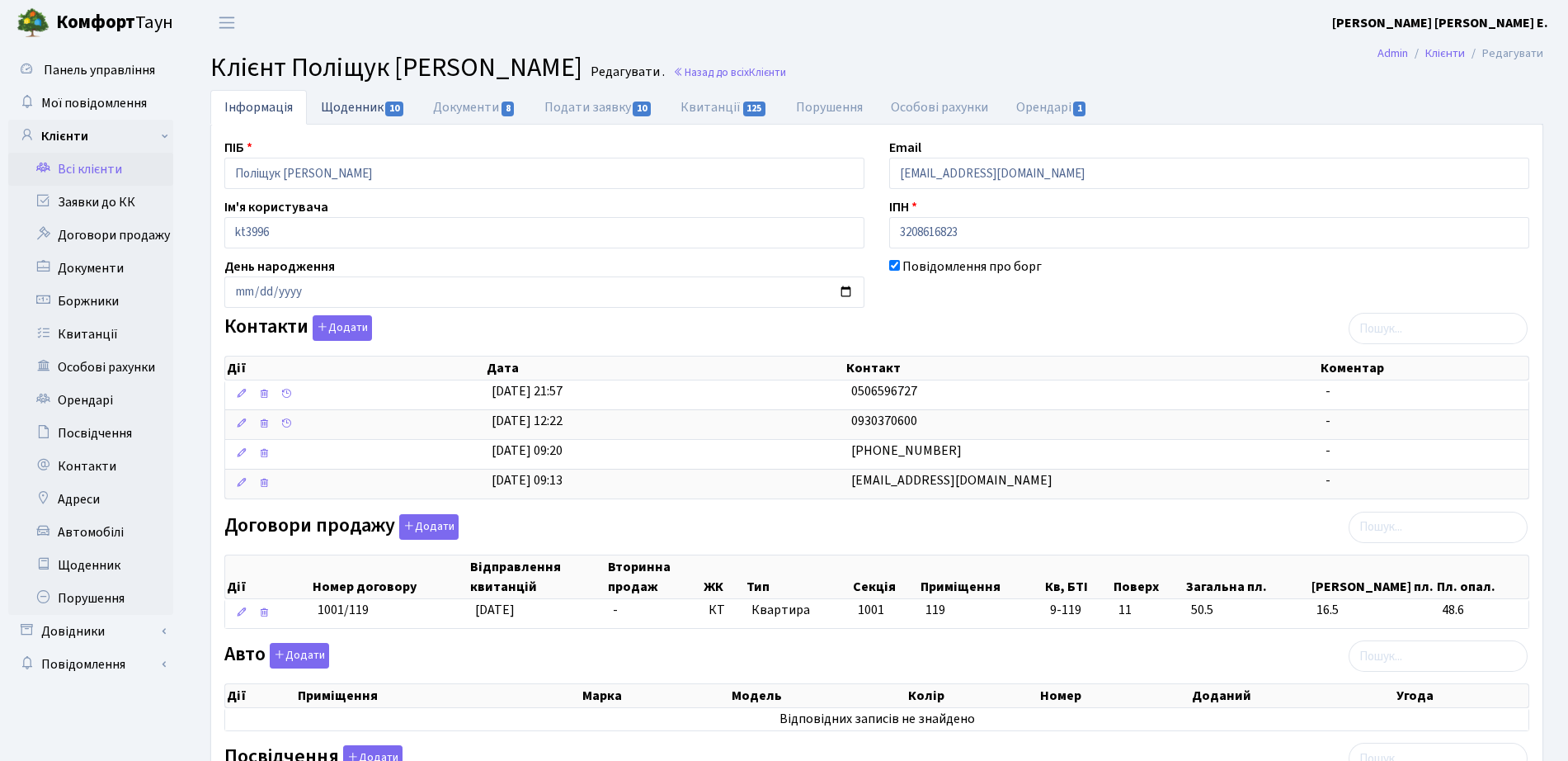
click at [384, 101] on link "Щоденник 10" at bounding box center [363, 107] width 113 height 34
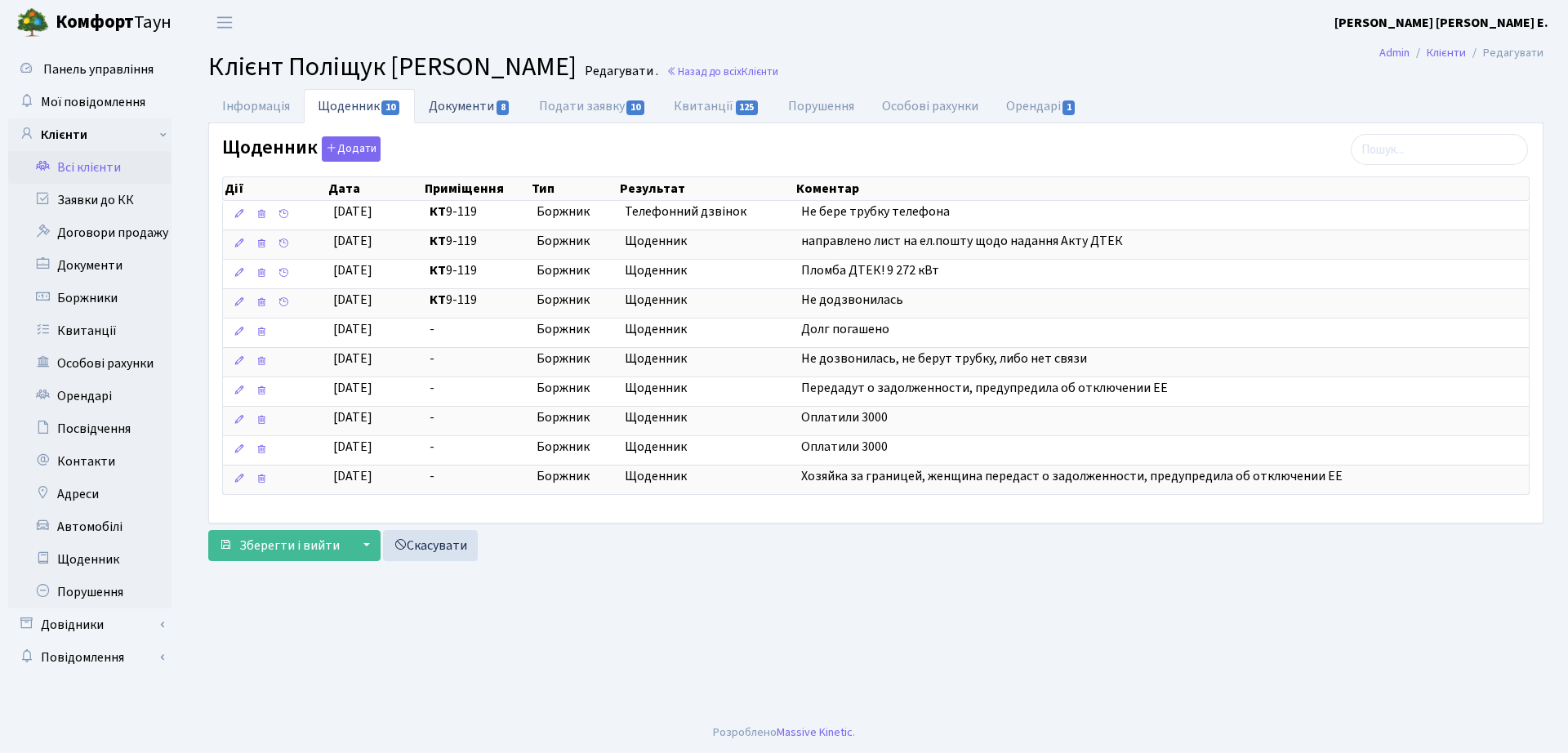
click at [483, 103] on link "Документи 8" at bounding box center [470, 106] width 110 height 34
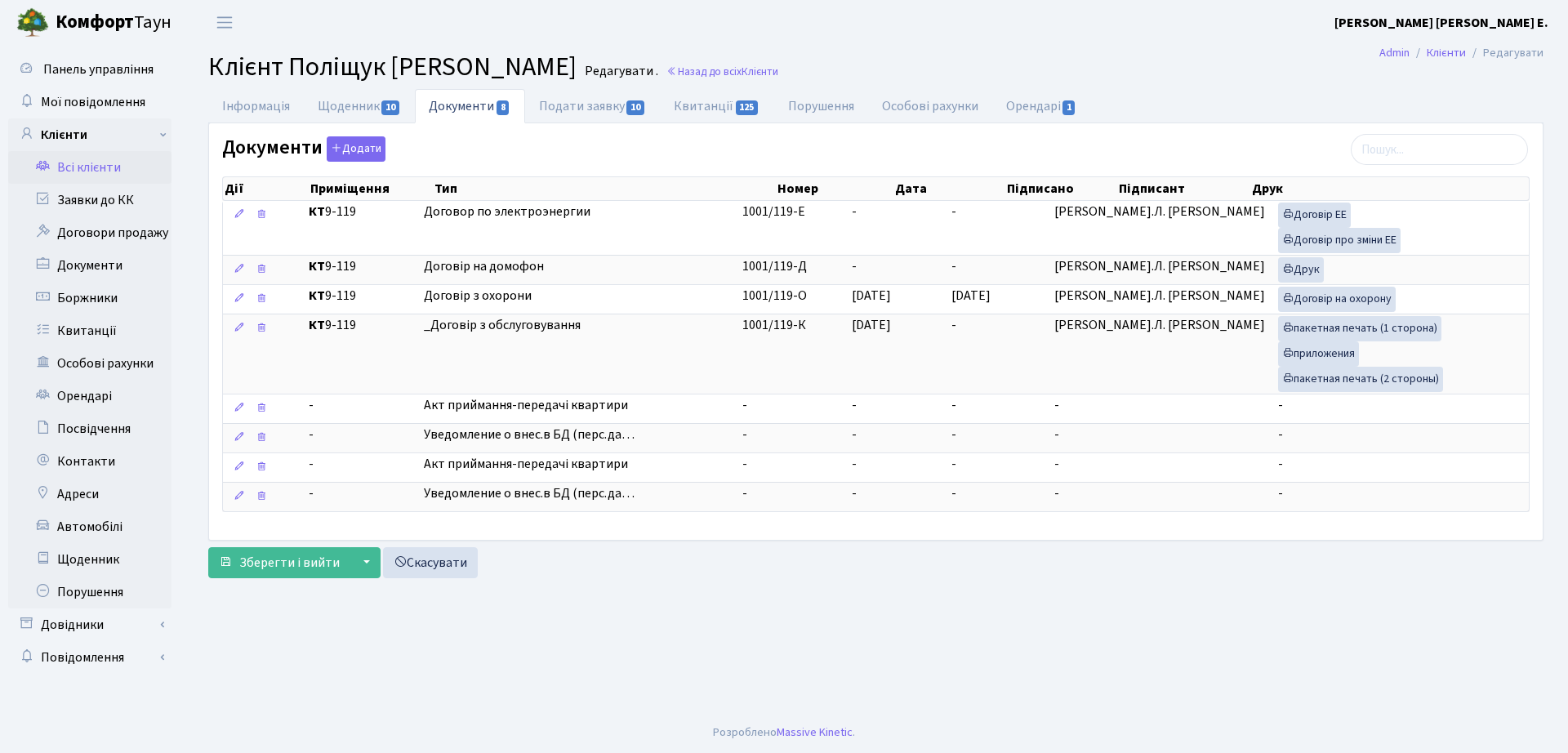
click at [558, 126] on div "Документи Додати Дії Приміщення Тип Номер Дата Підписано Підписант Дії" at bounding box center [875, 330] width 1334 height 415
click at [702, 114] on link "Квитанції 125" at bounding box center [716, 106] width 113 height 34
select select "25"
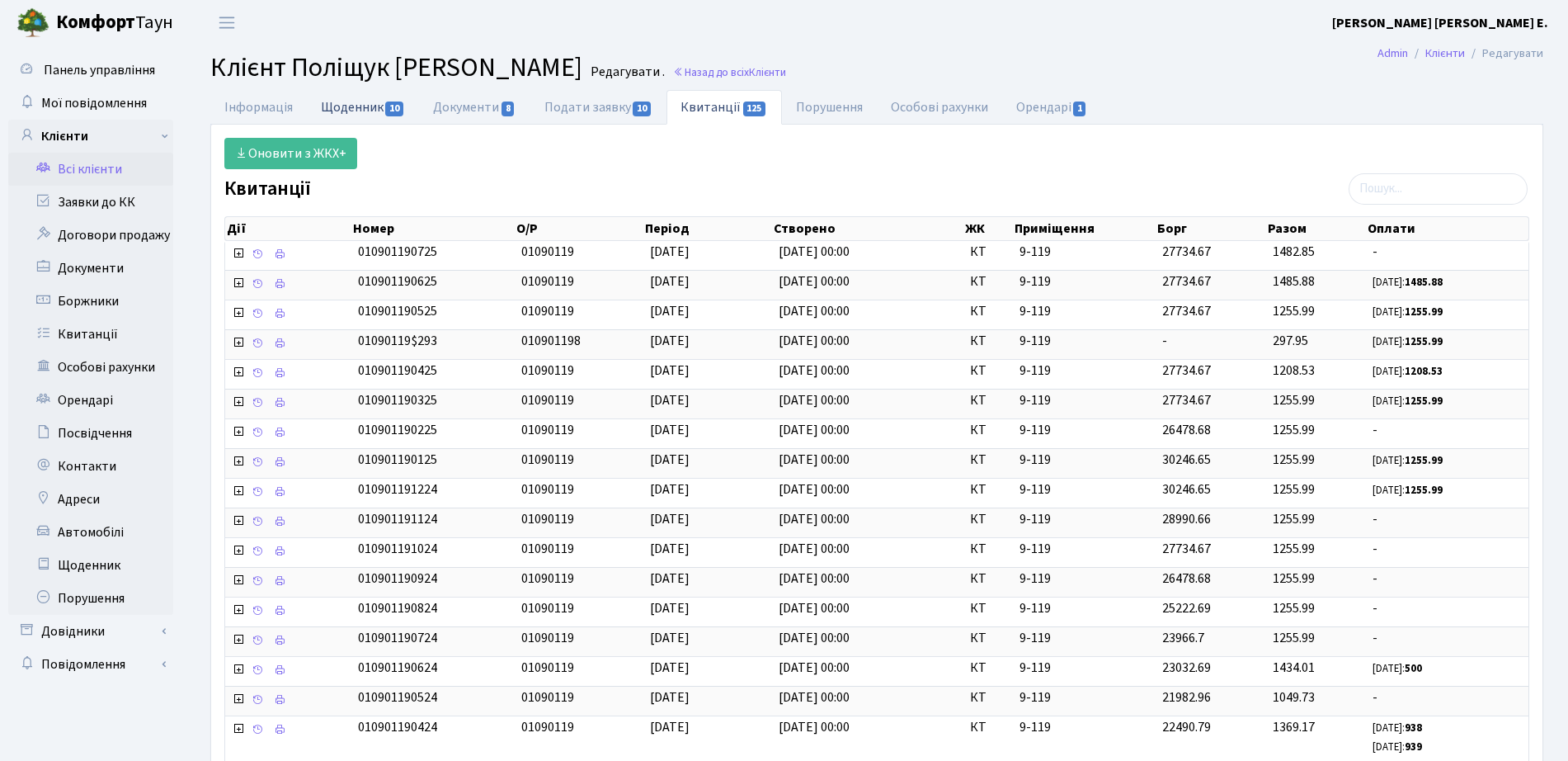
click at [379, 93] on link "Щоденник 10" at bounding box center [363, 107] width 113 height 34
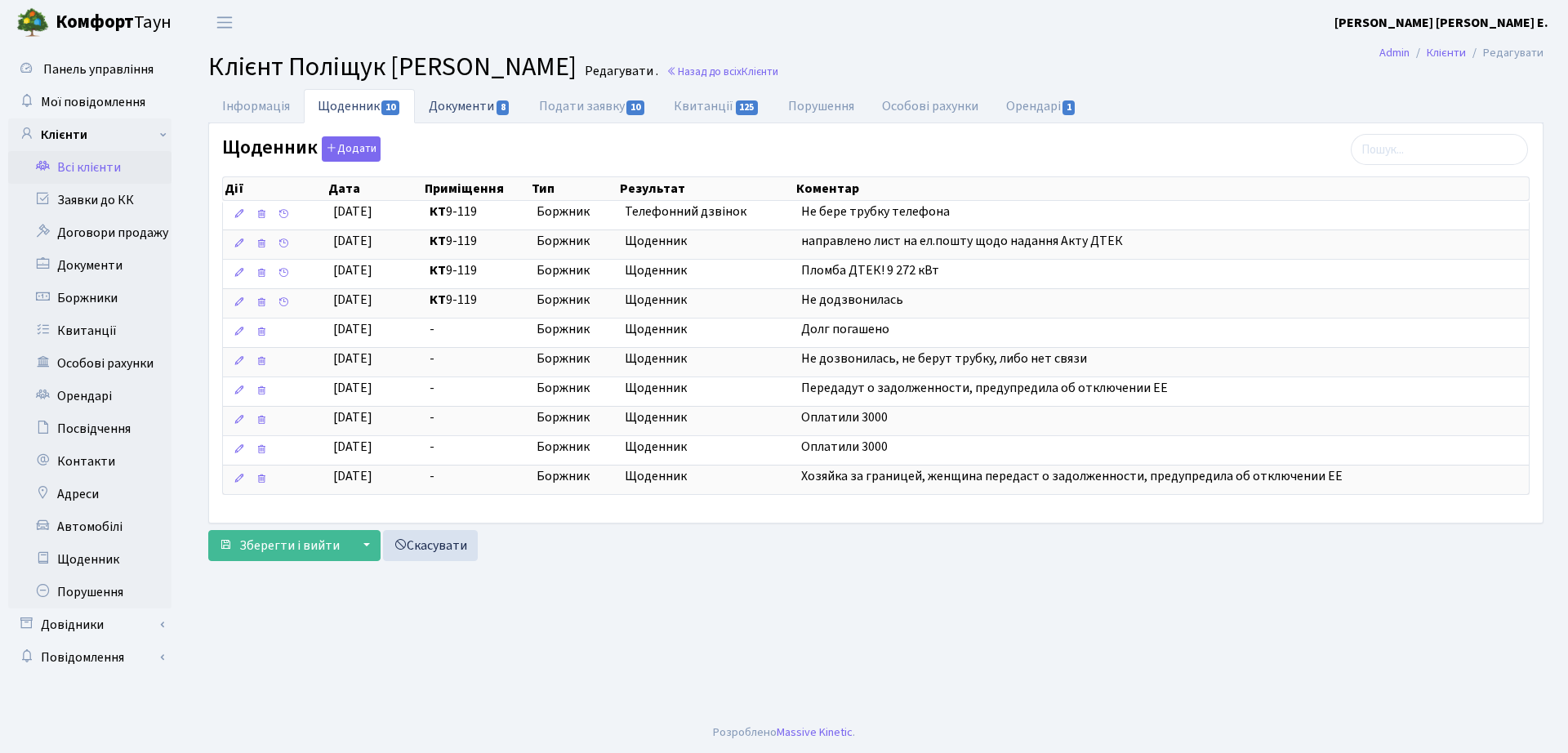
click at [471, 103] on link "Документи 8" at bounding box center [470, 106] width 110 height 34
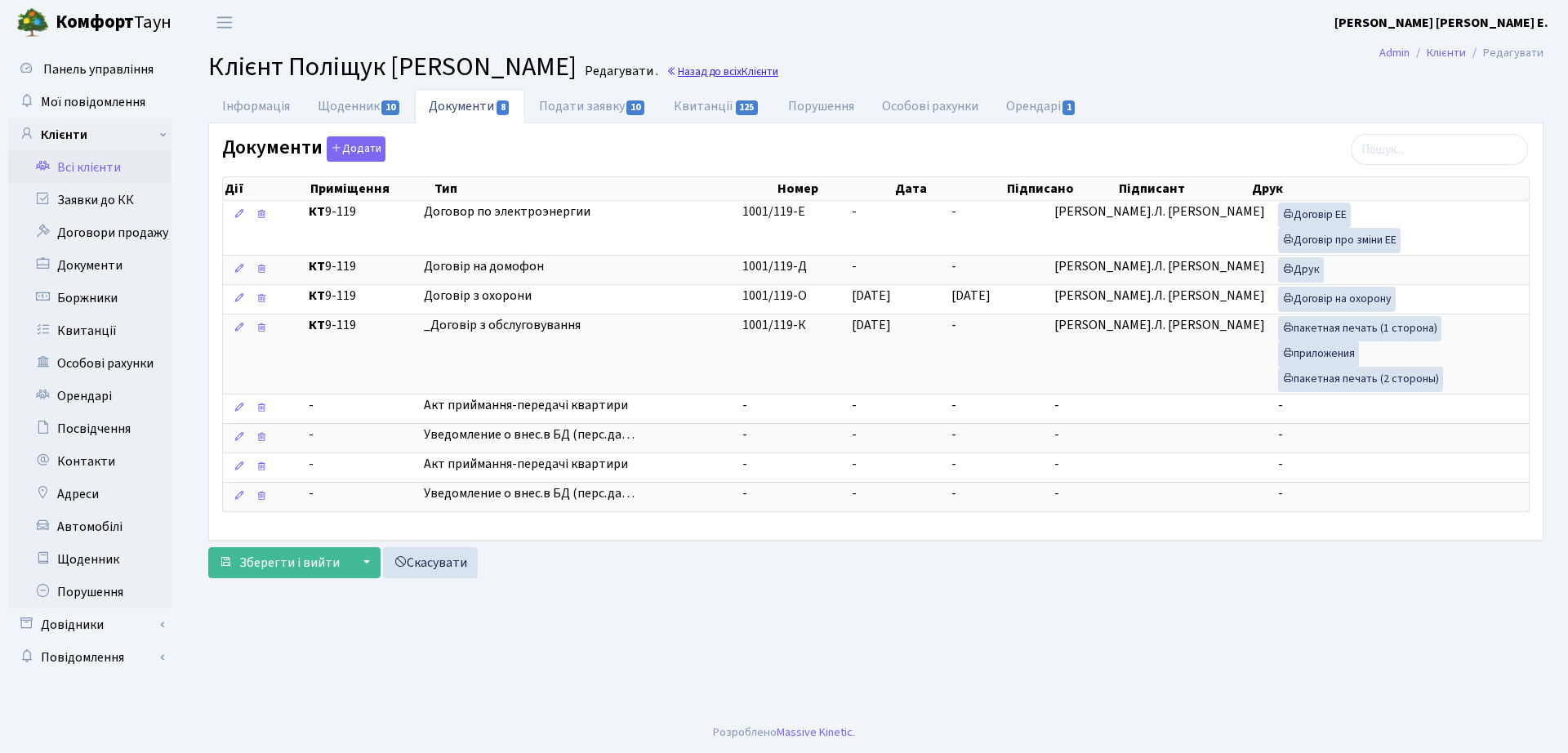
click at [713, 64] on link "Назад до всіх Клієнти" at bounding box center [722, 71] width 112 height 16
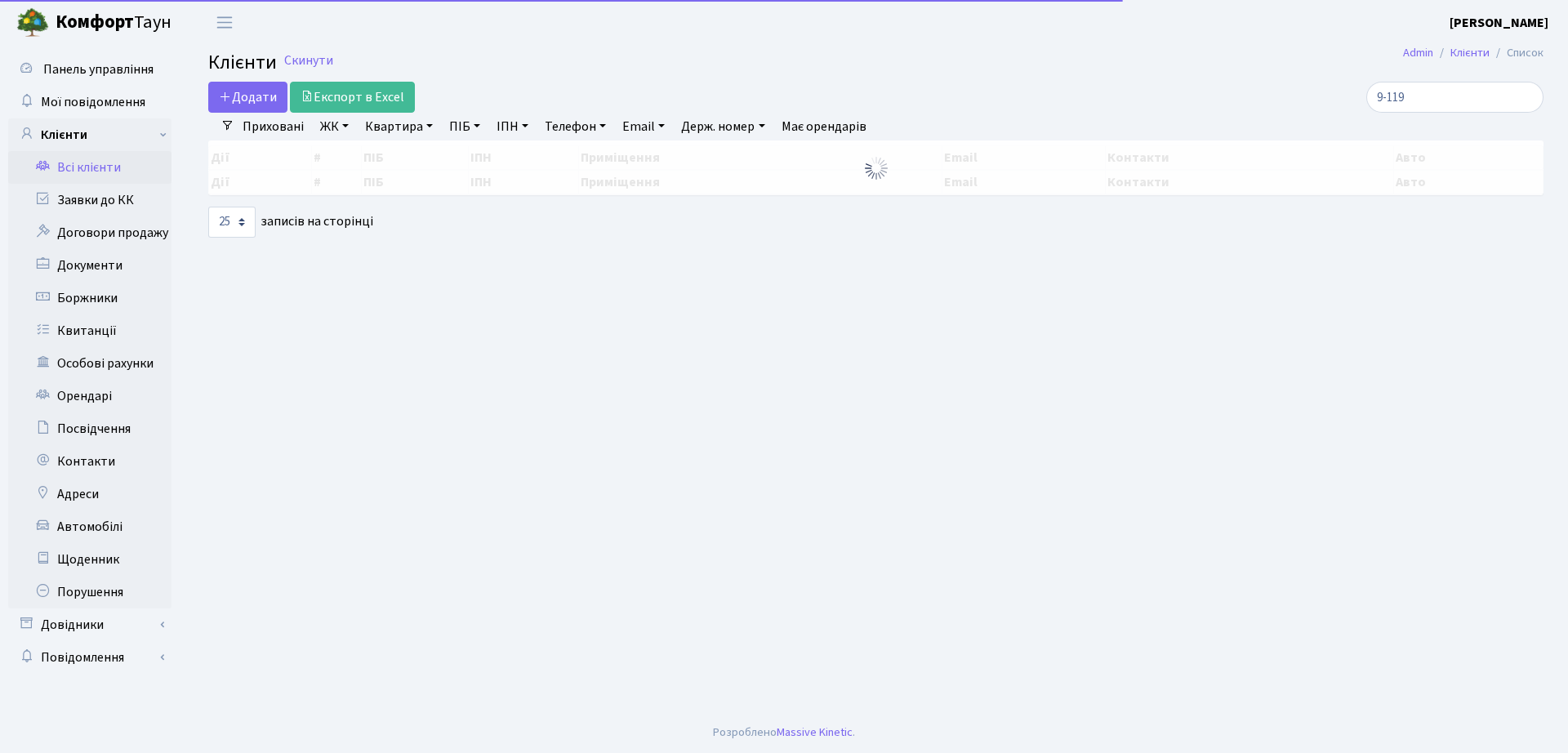
select select "25"
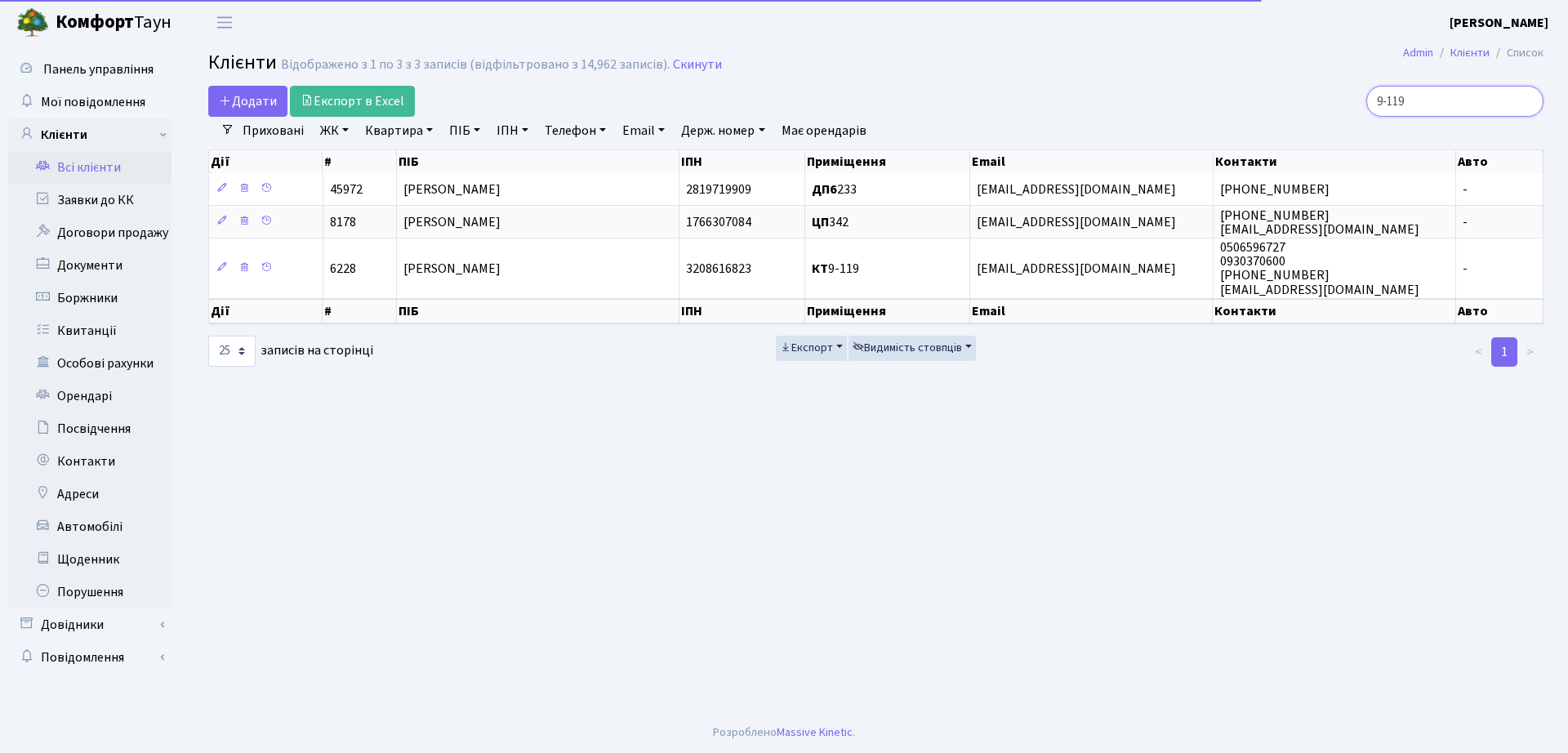
drag, startPoint x: 1473, startPoint y: 95, endPoint x: 1248, endPoint y: 98, distance: 225.0
click at [1255, 98] on div "9-119" at bounding box center [1329, 102] width 429 height 31
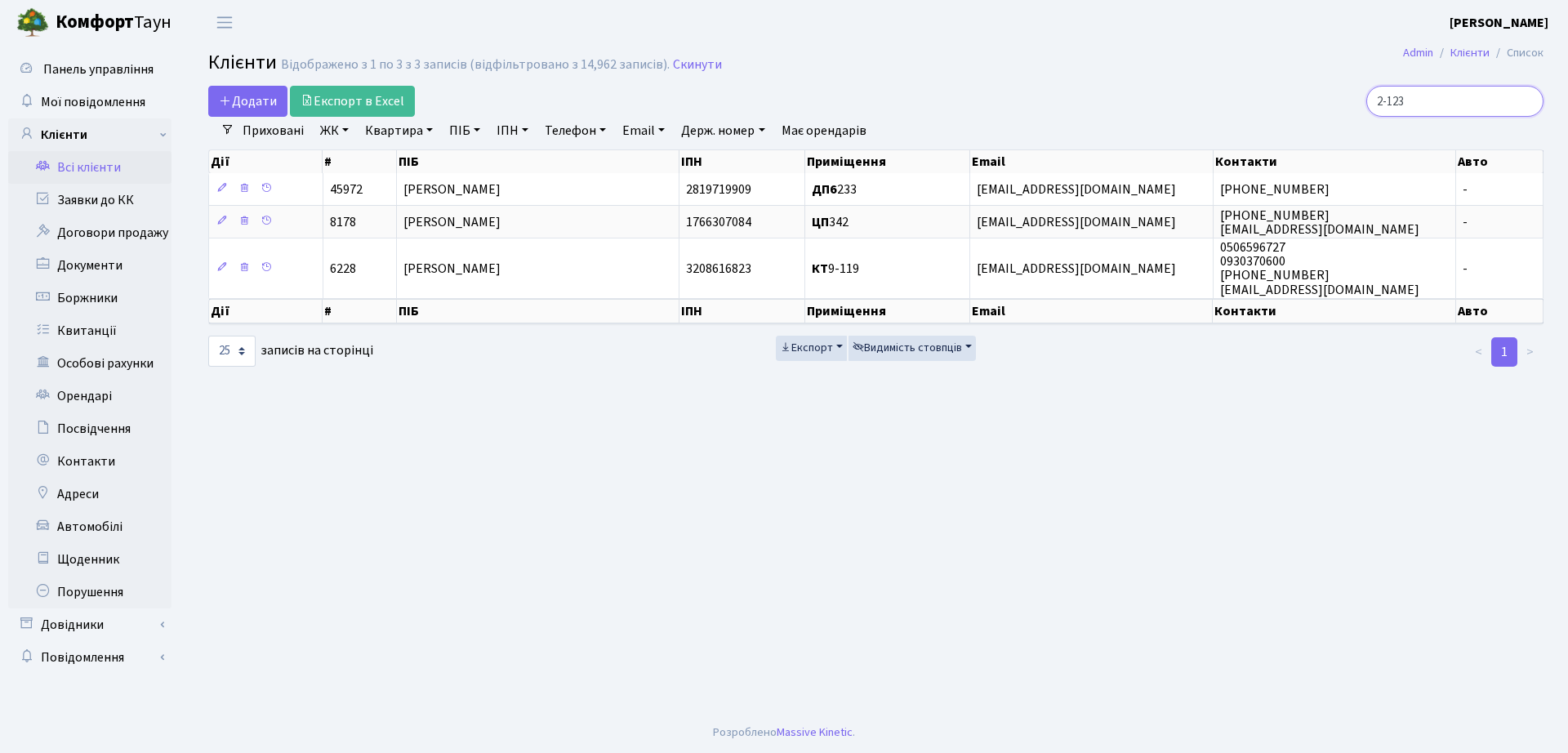
type input "2-123"
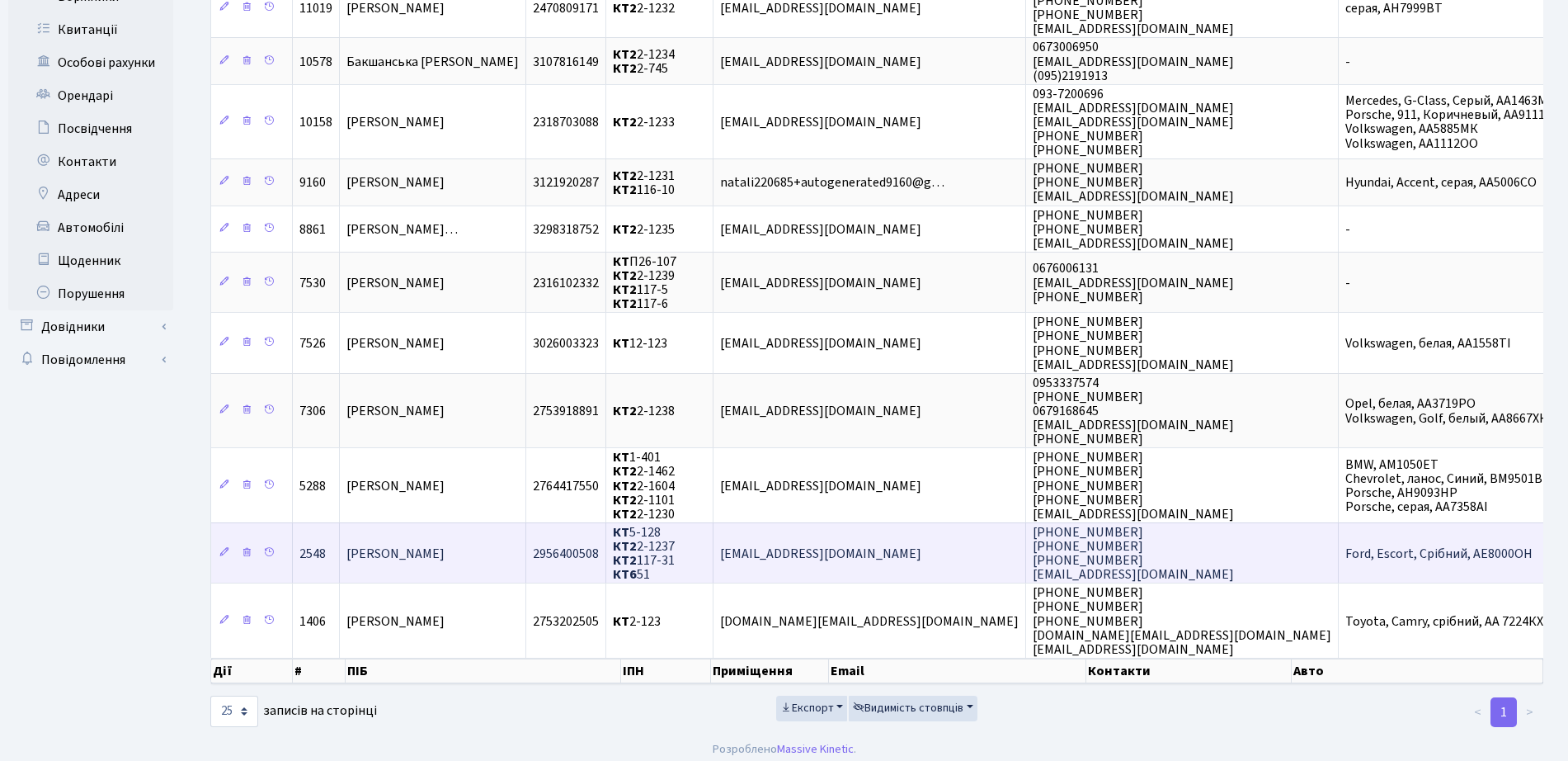
scroll to position [314, 0]
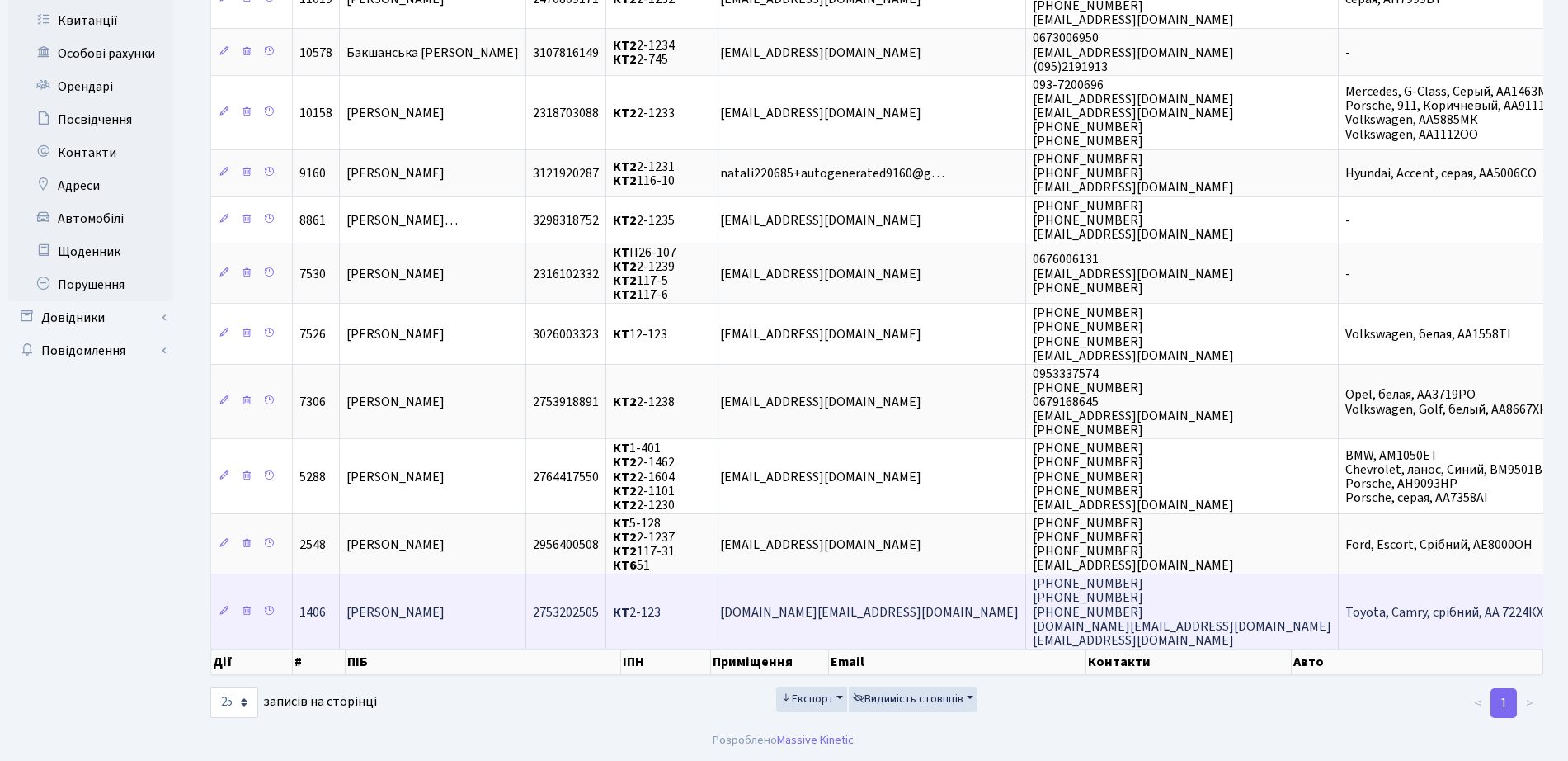
click at [714, 616] on td "КТ 2-123" at bounding box center [660, 611] width 108 height 75
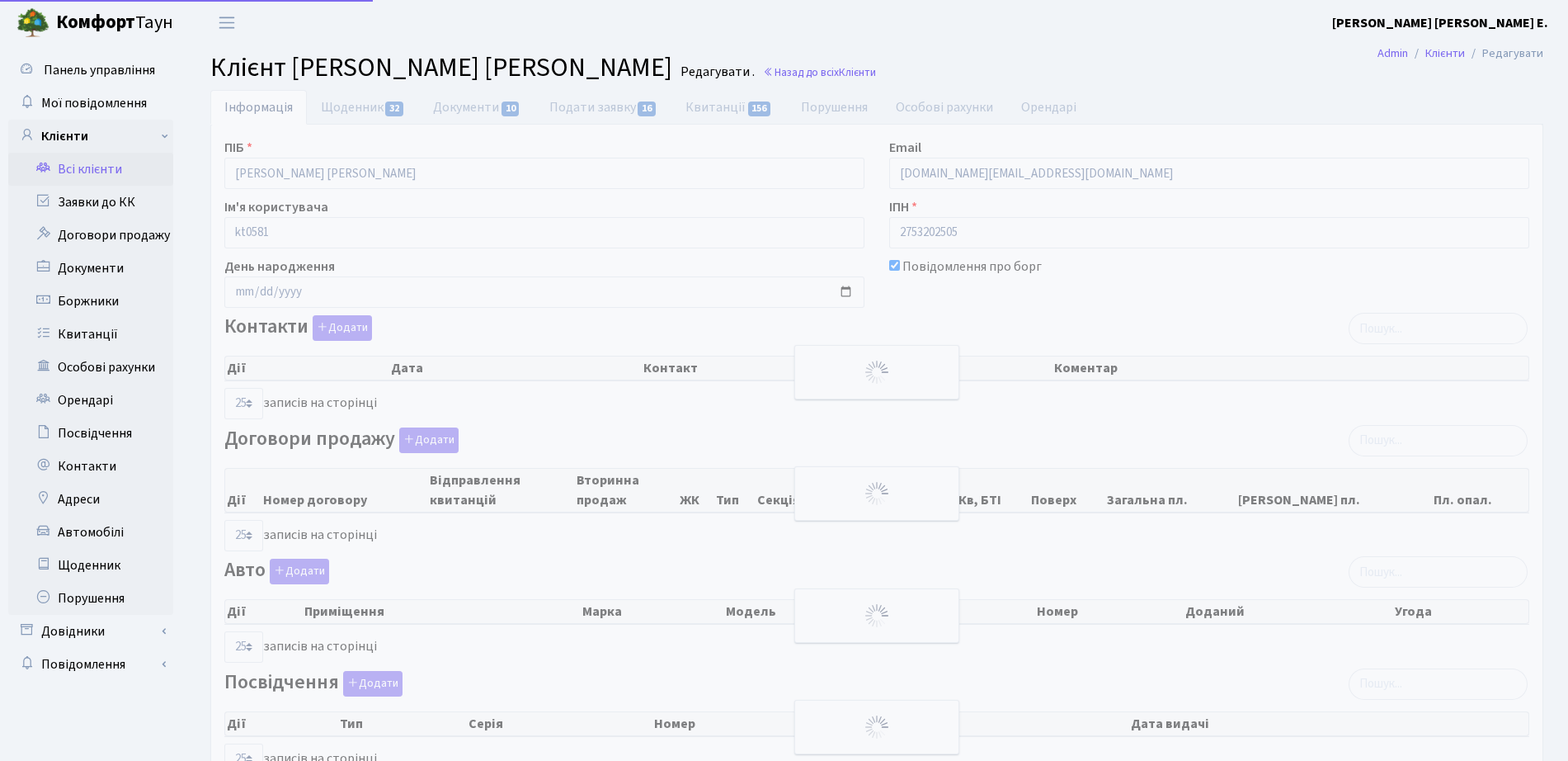
select select "25"
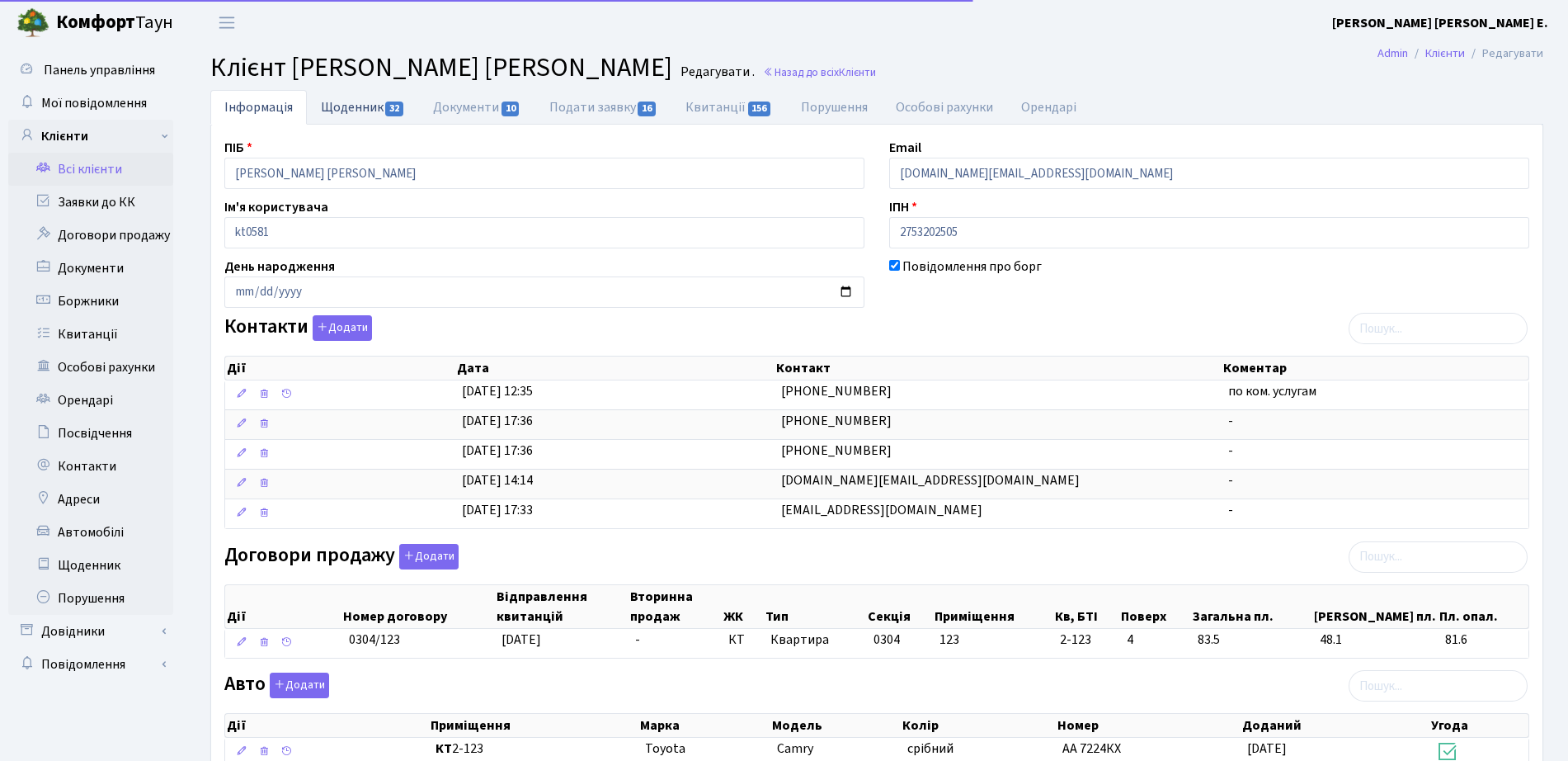
click at [400, 116] on link "Щоденник 32" at bounding box center [363, 107] width 113 height 34
select select "25"
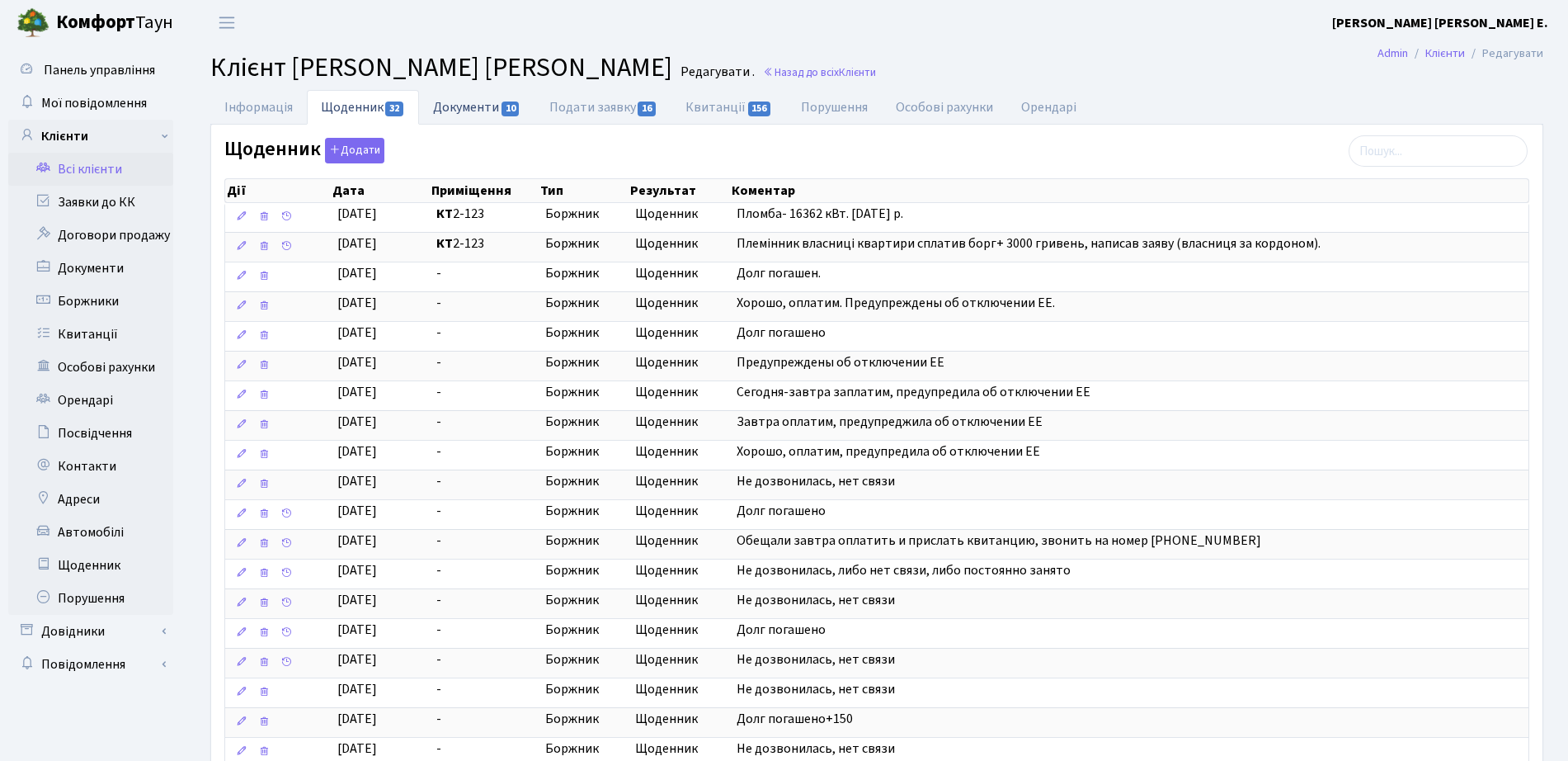
click at [474, 100] on link "Документи 10" at bounding box center [477, 107] width 115 height 34
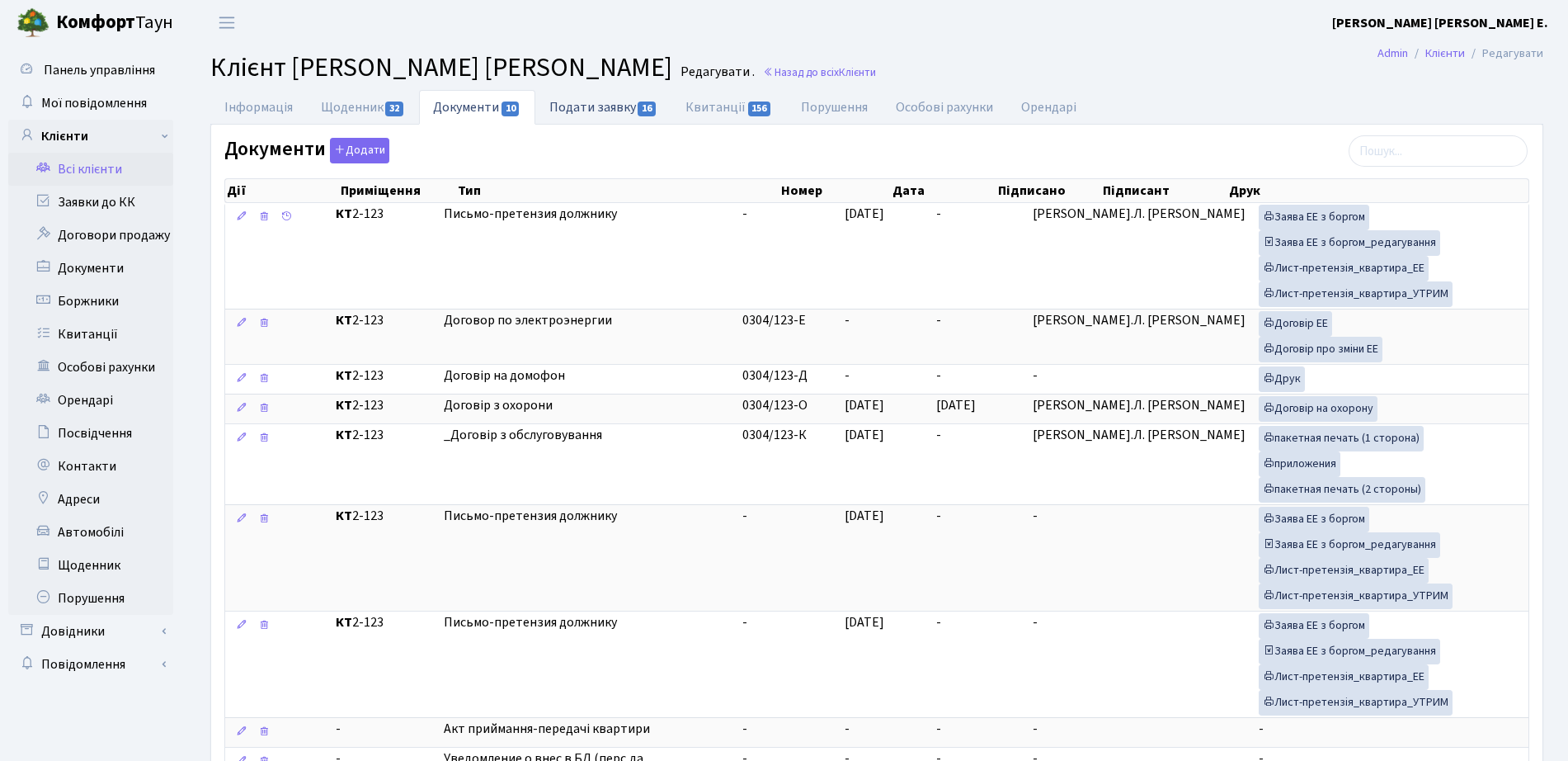
click at [617, 109] on link "Подати заявку 16" at bounding box center [603, 107] width 136 height 34
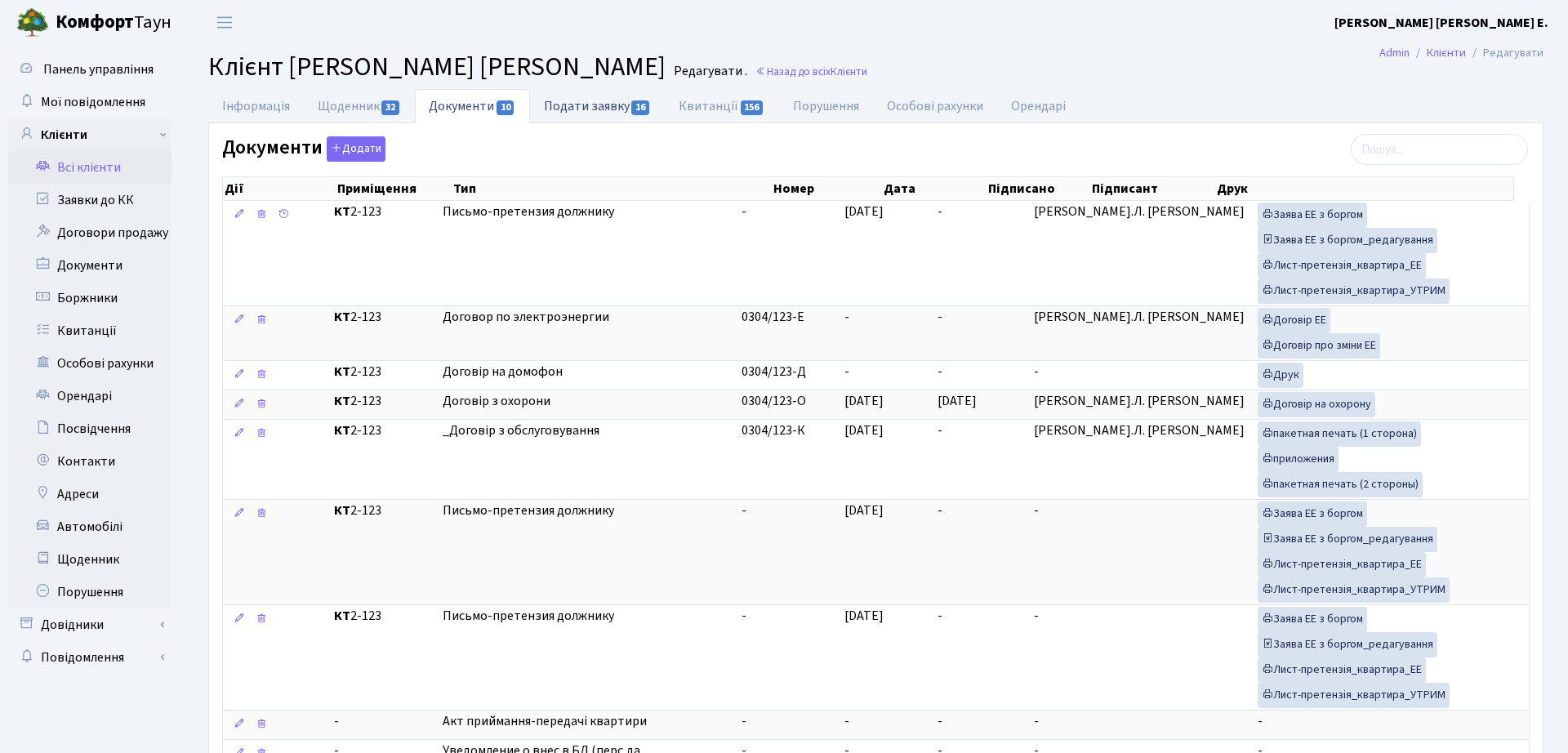
select select "25"
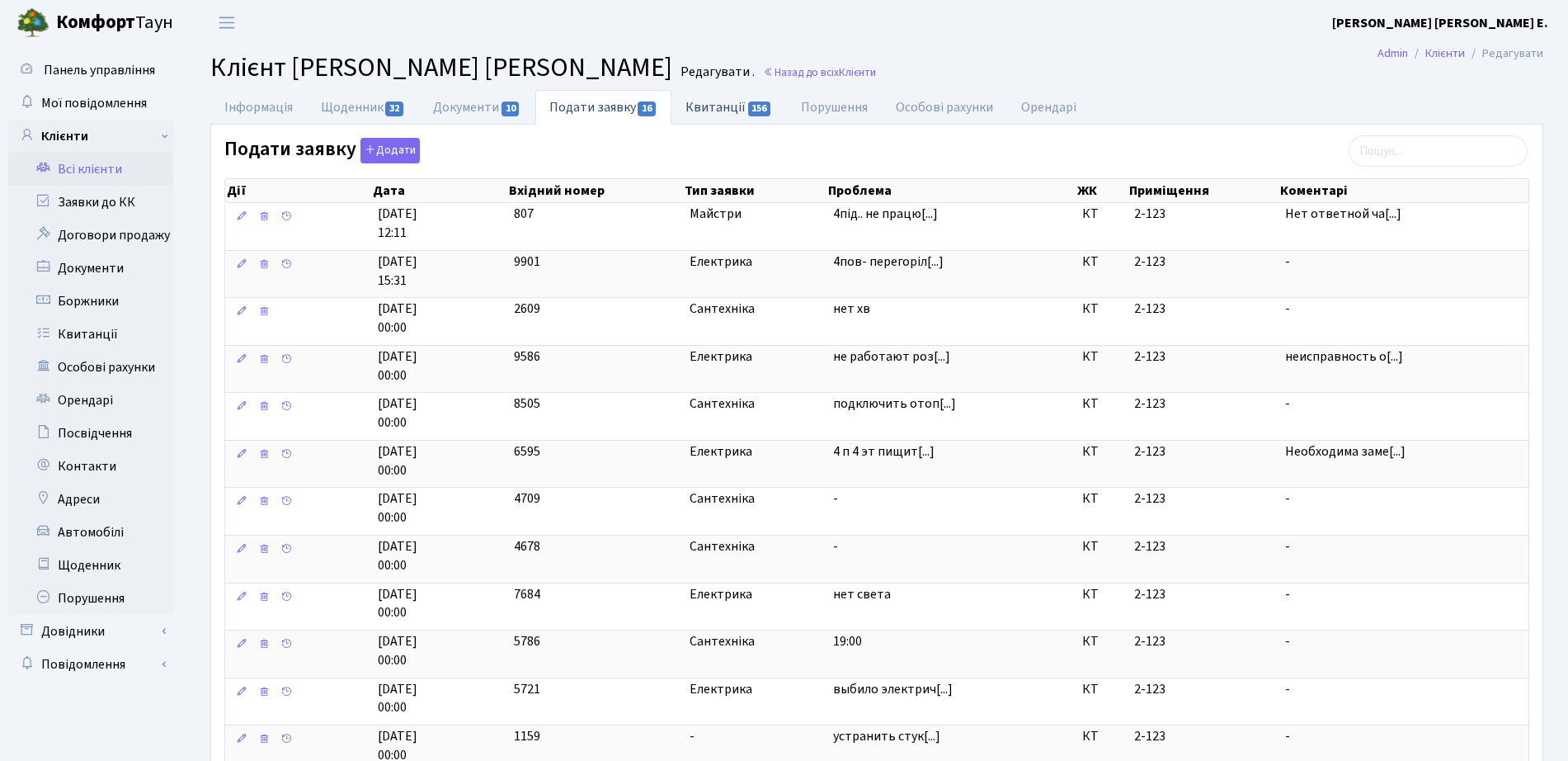
click at [736, 102] on link "Квитанції 156" at bounding box center [728, 107] width 114 height 34
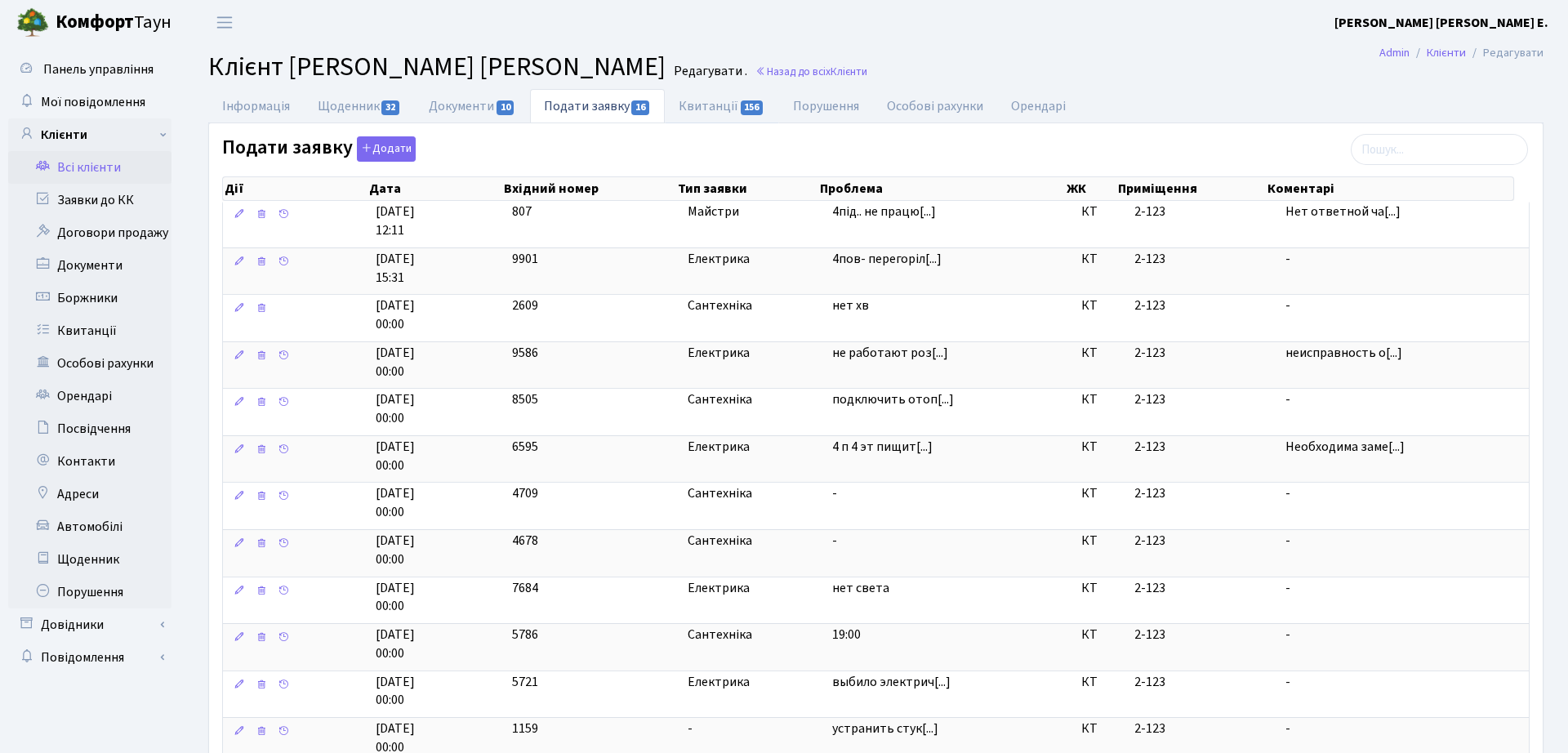
select select "25"
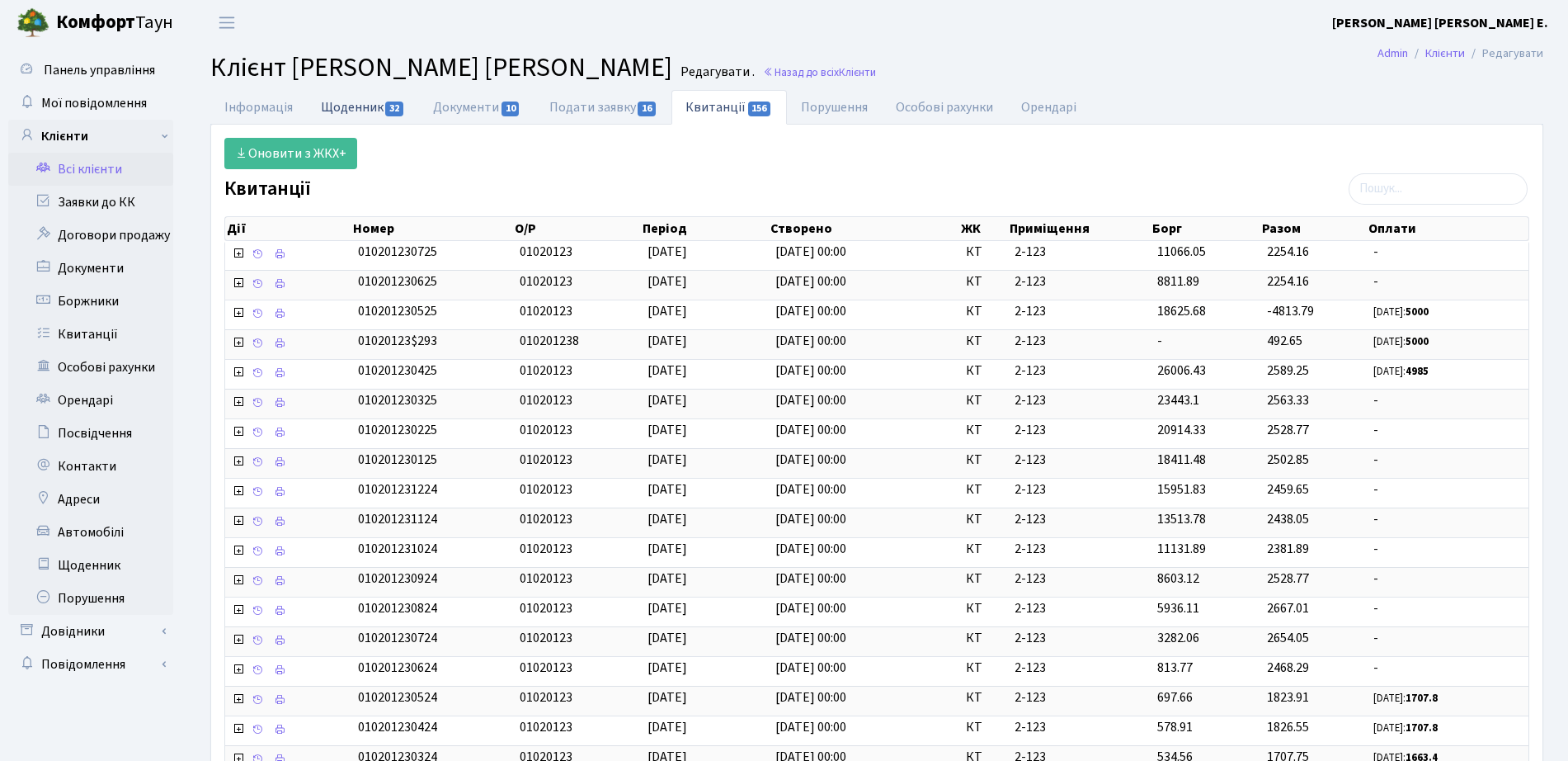
click at [329, 91] on link "Щоденник 32" at bounding box center [363, 107] width 113 height 34
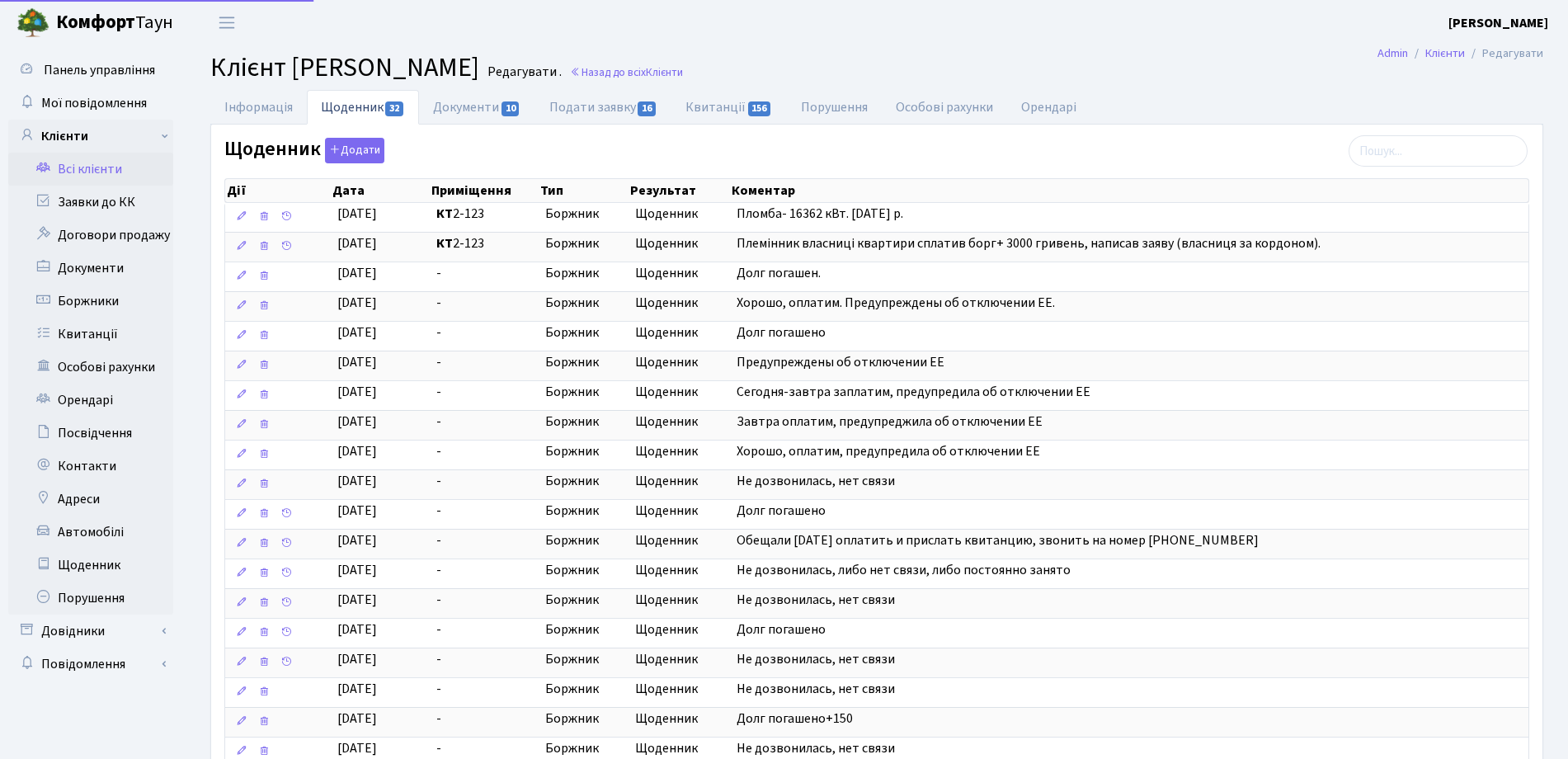
select select "25"
